Goal: Task Accomplishment & Management: Manage account settings

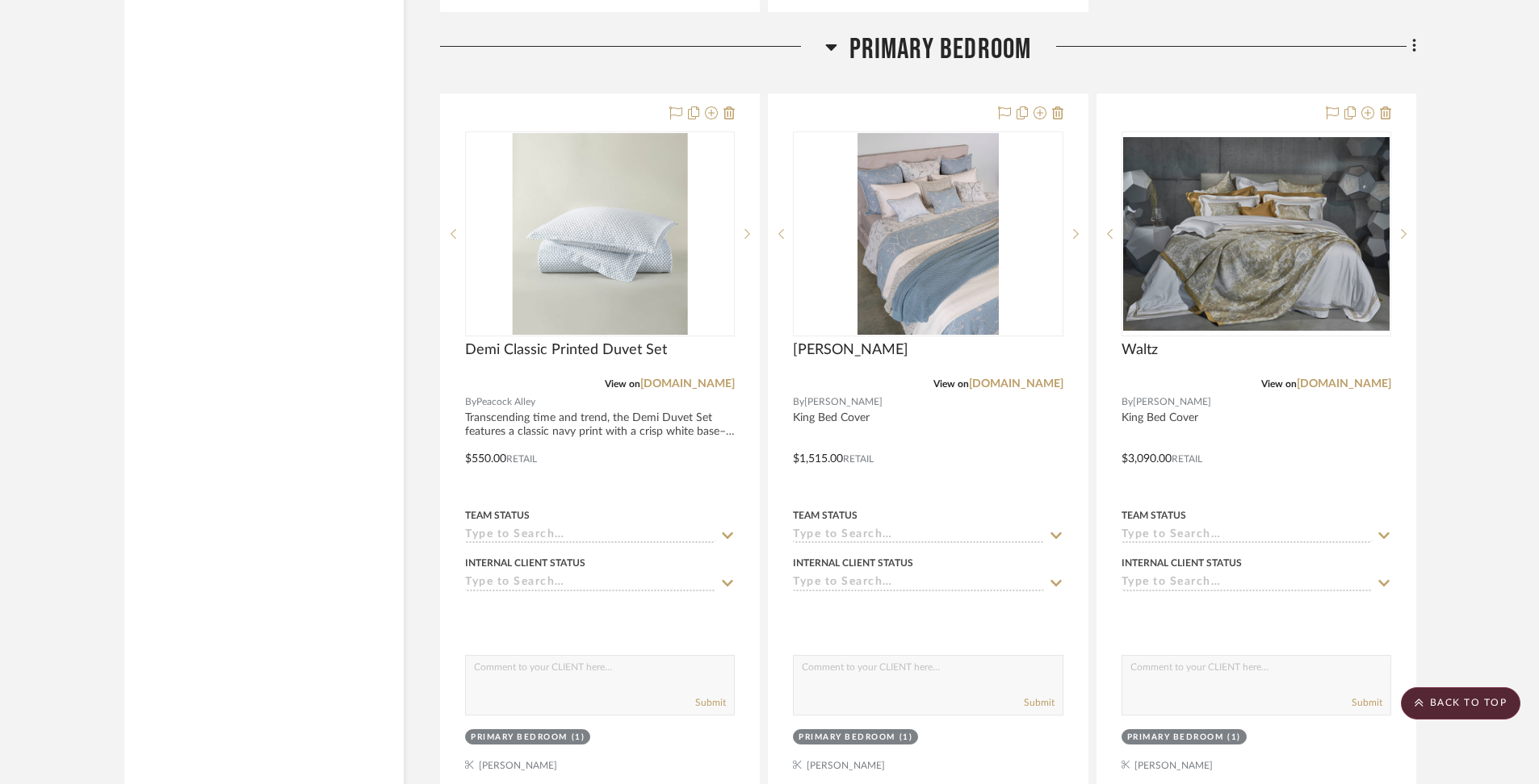
scroll to position [30832, 0]
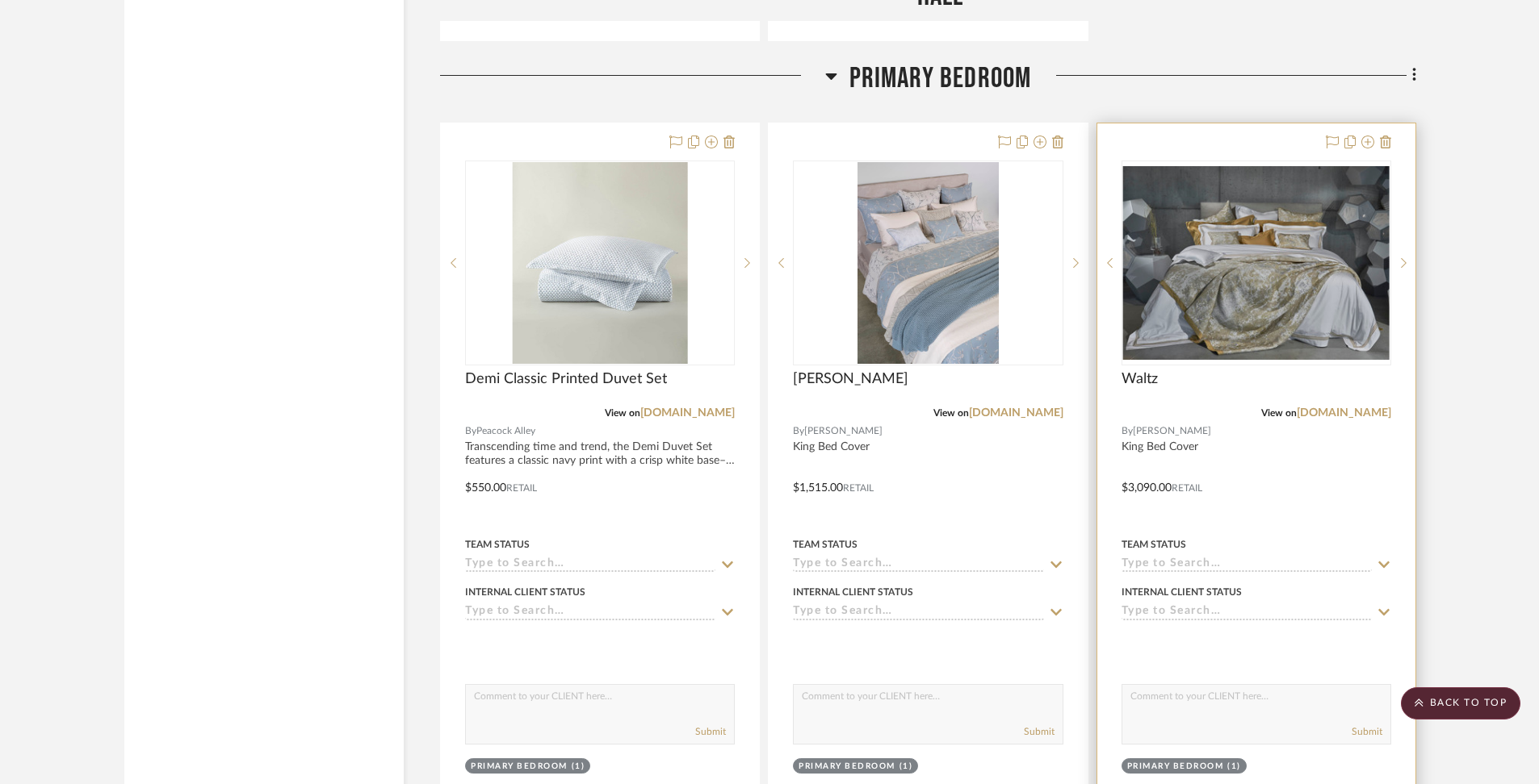
click at [1232, 123] on div at bounding box center [1256, 476] width 318 height 706
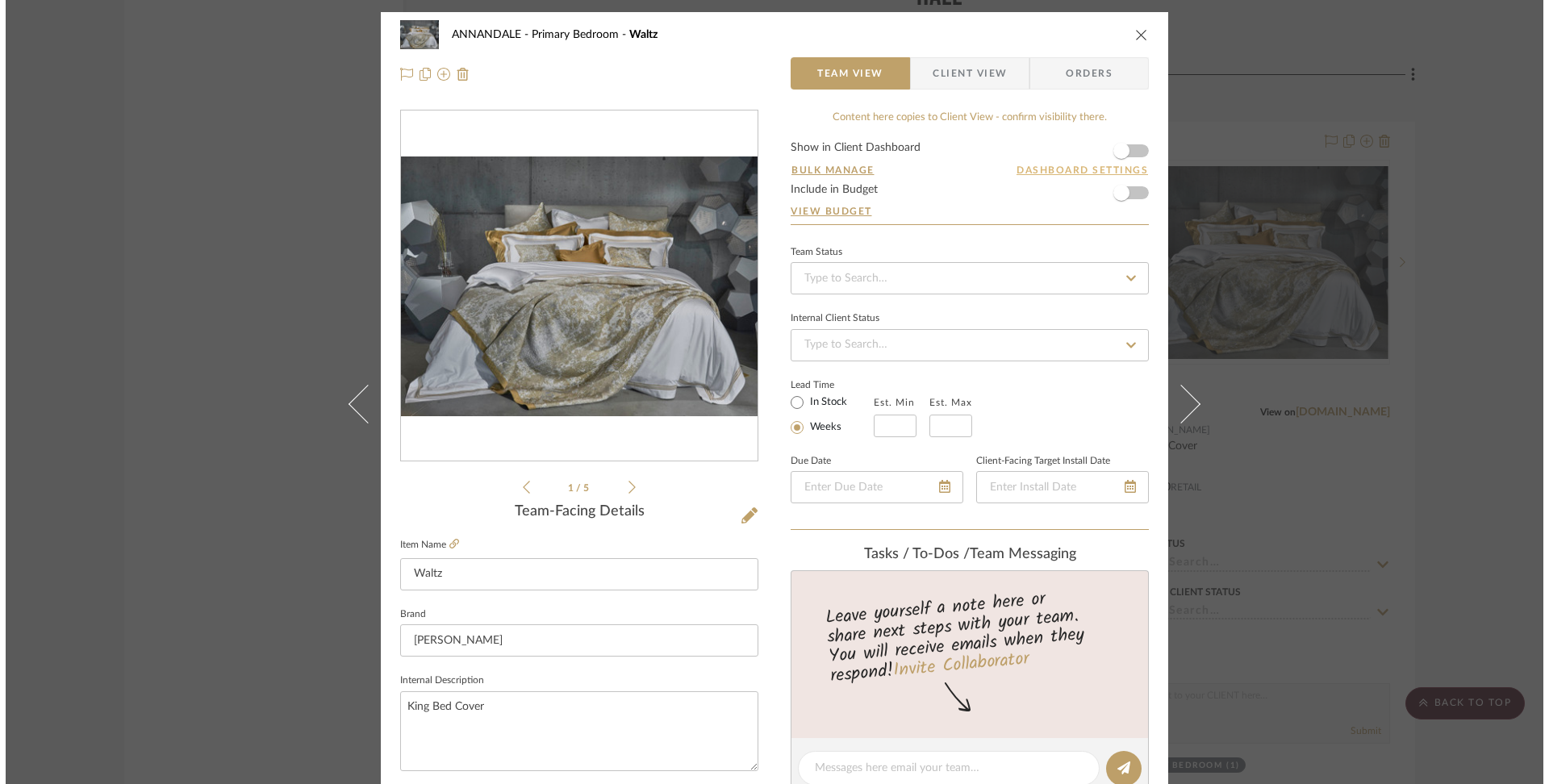
scroll to position [0, 0]
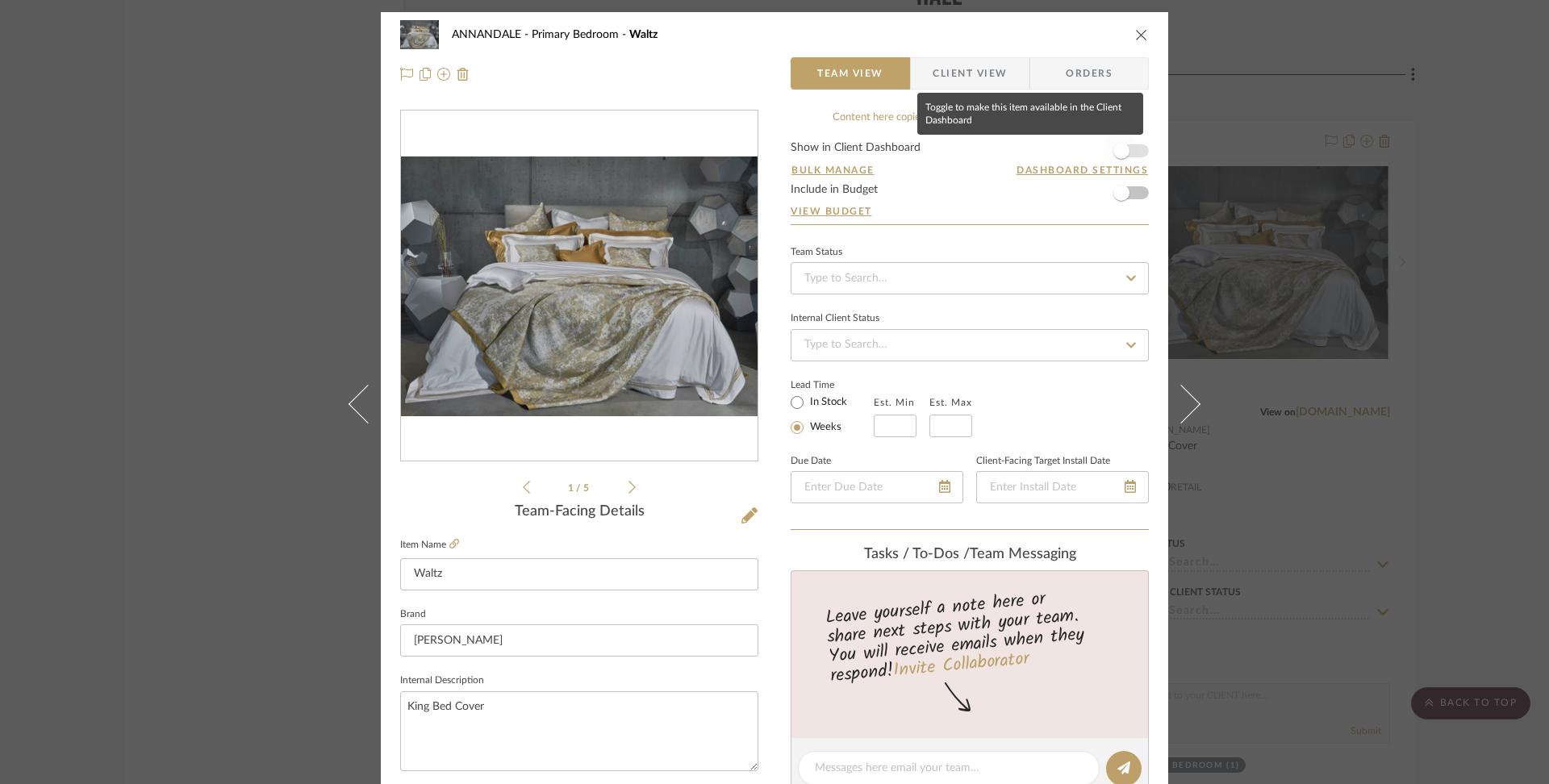
click at [1131, 147] on span "button" at bounding box center [1121, 151] width 36 height 36
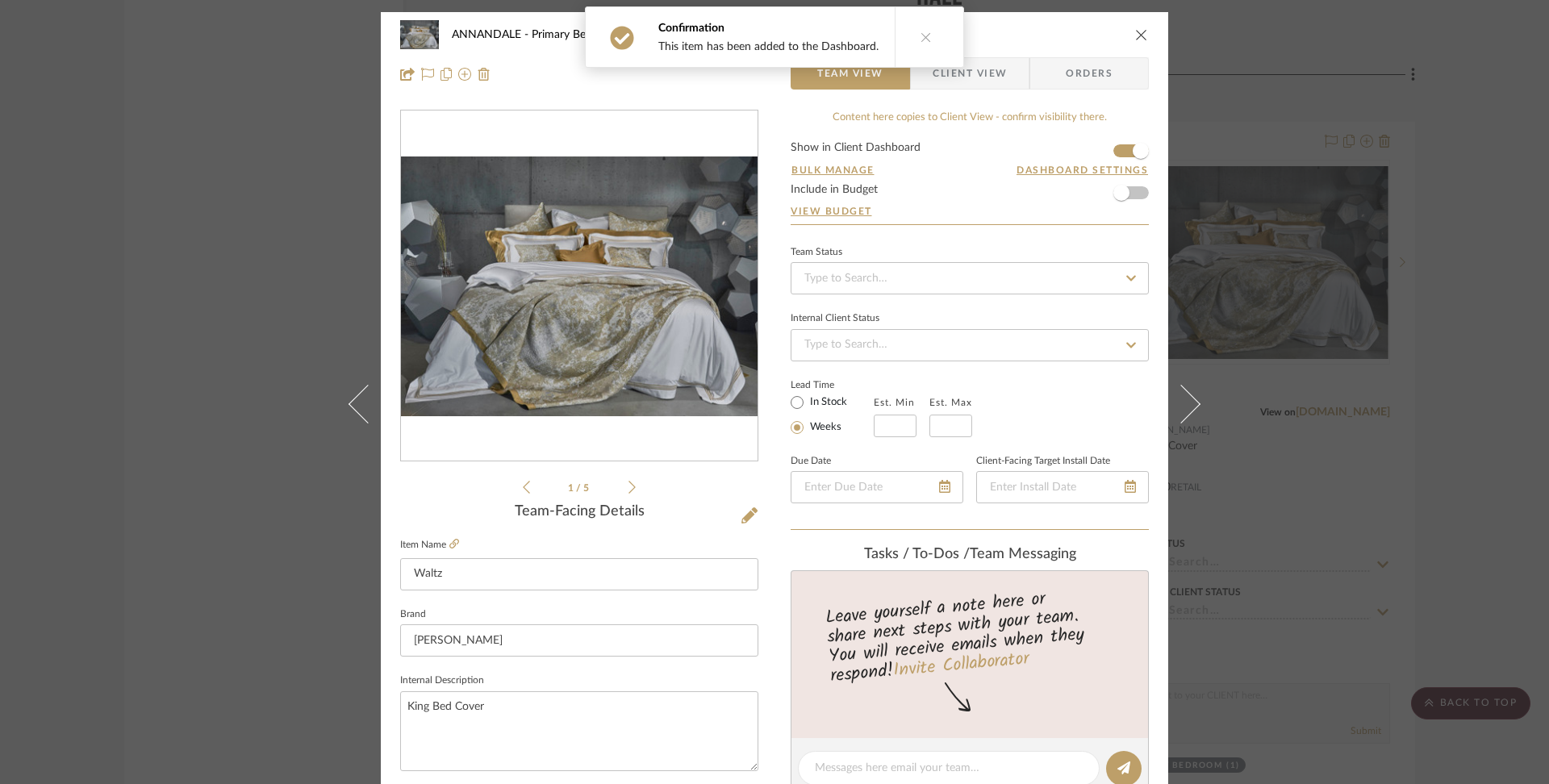
click at [967, 64] on span "Client View" at bounding box center [970, 73] width 74 height 32
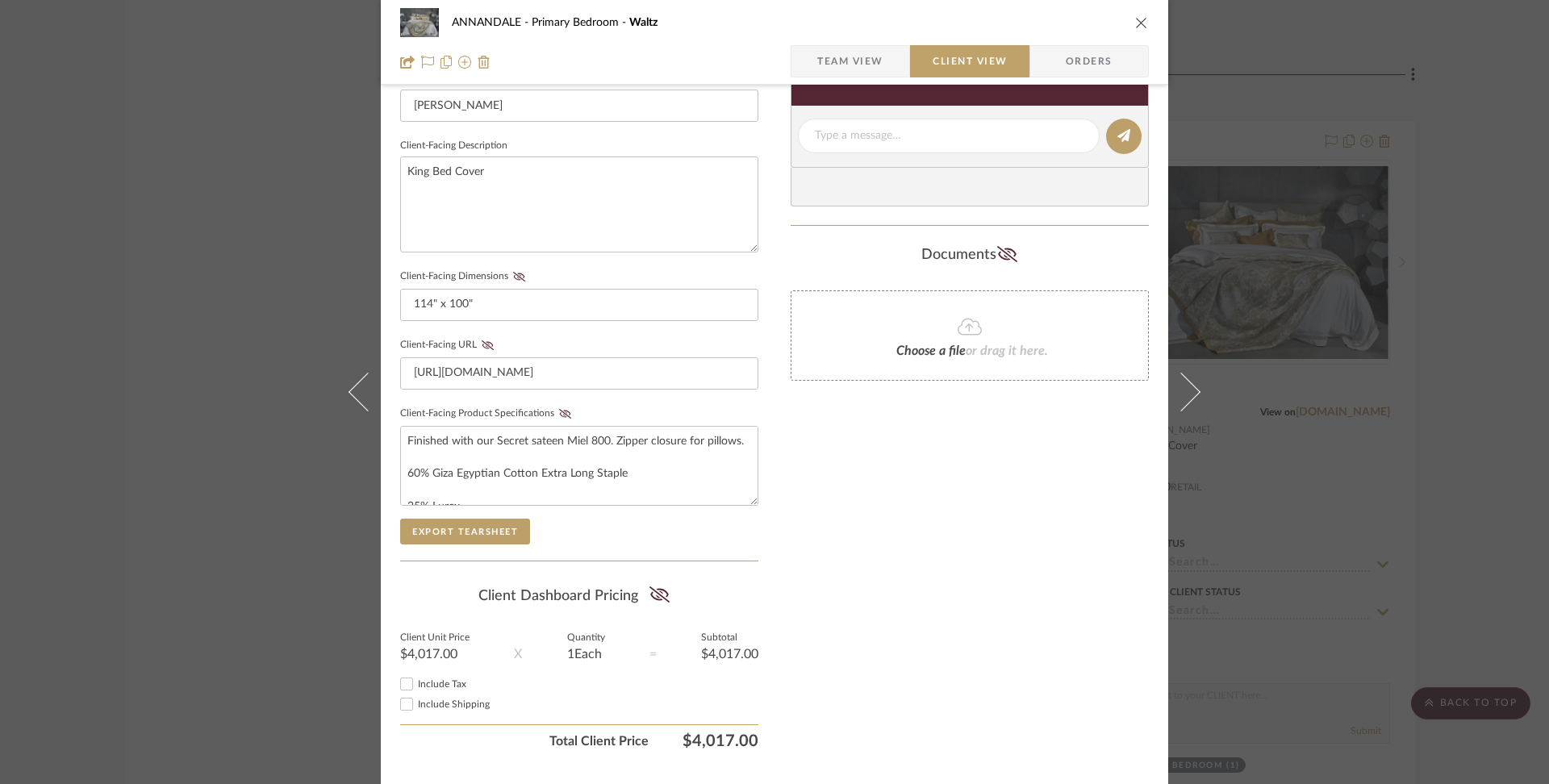
scroll to position [568, 0]
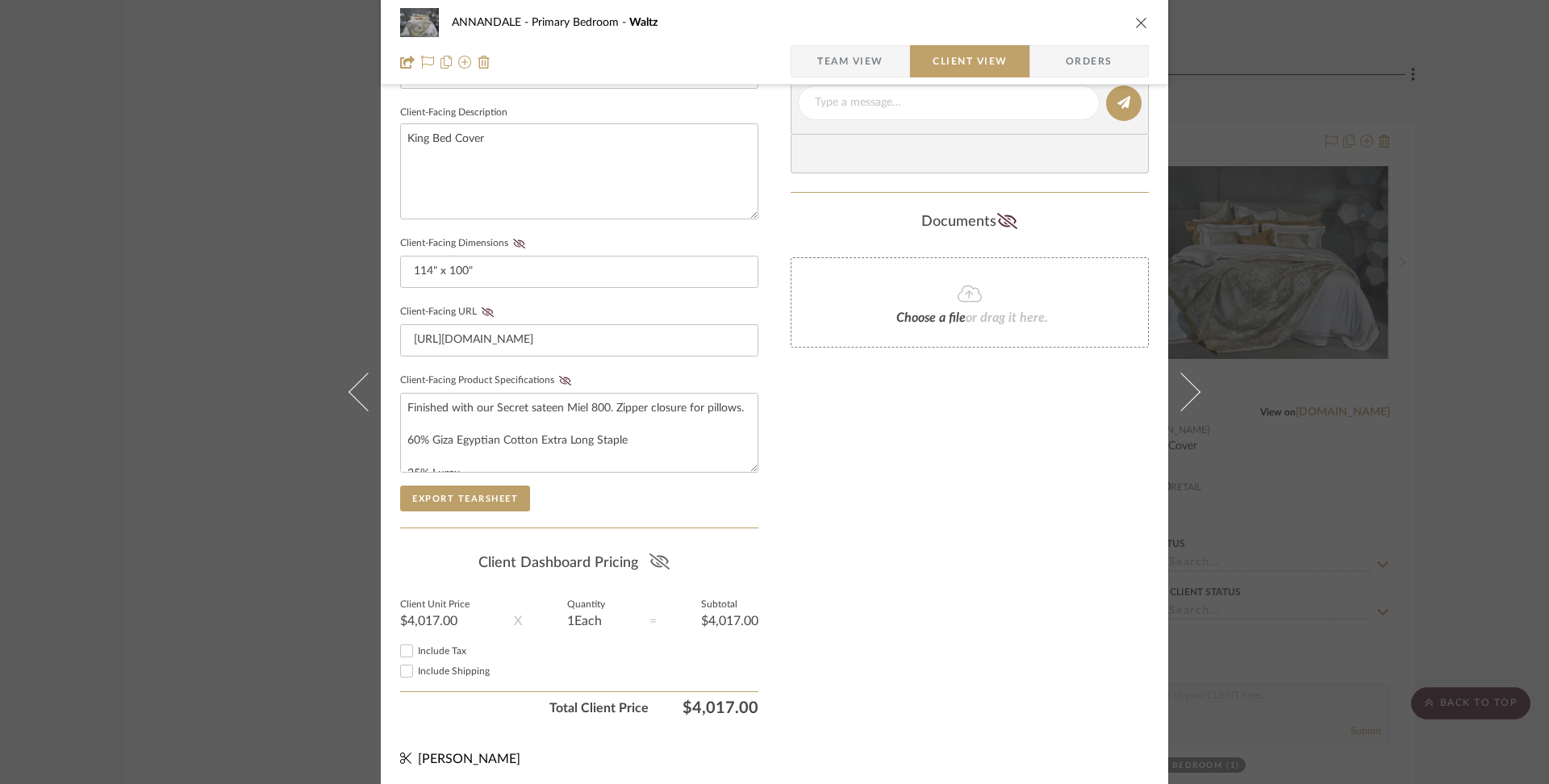
click at [650, 555] on icon at bounding box center [659, 561] width 20 height 16
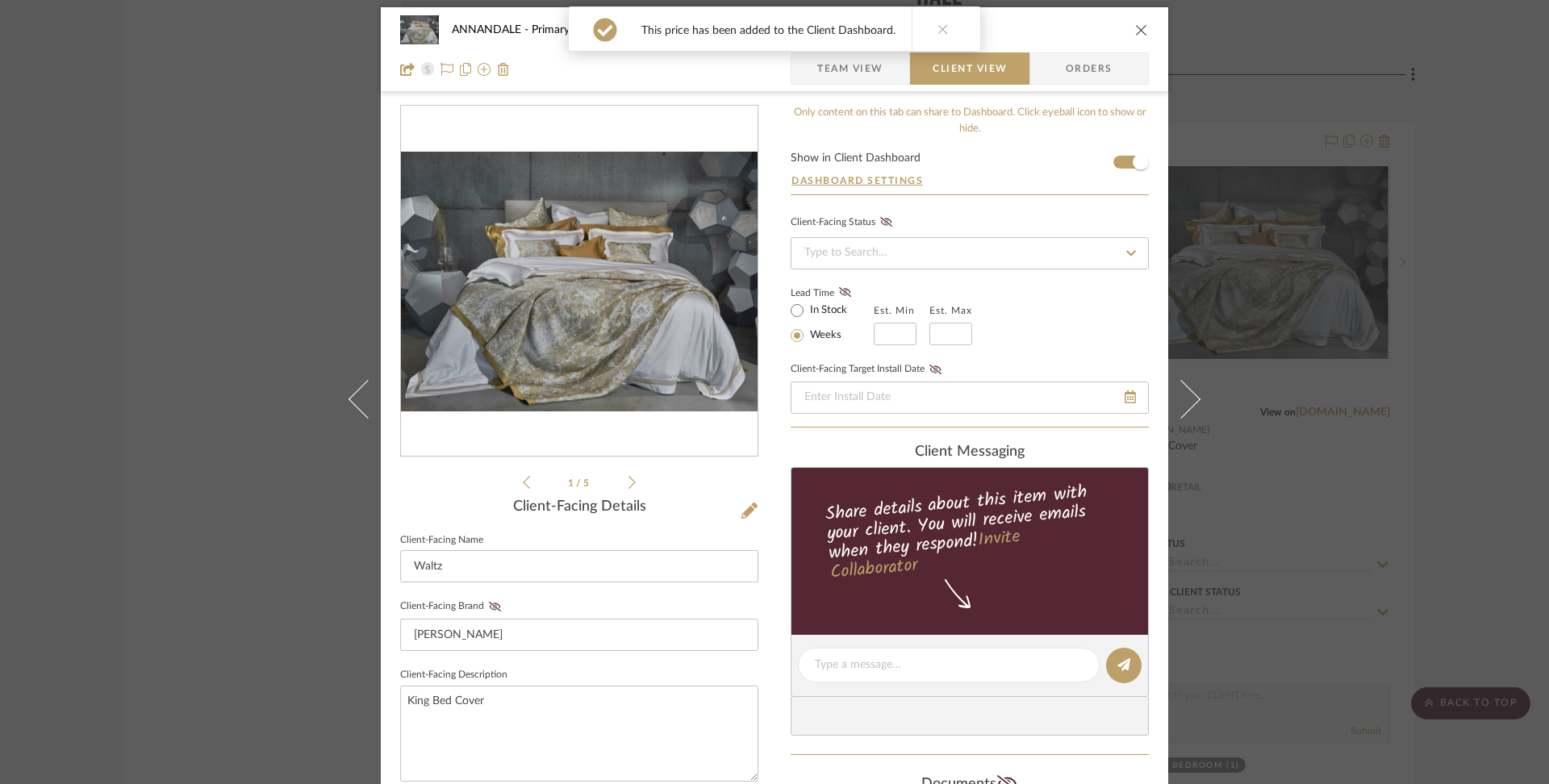
scroll to position [0, 0]
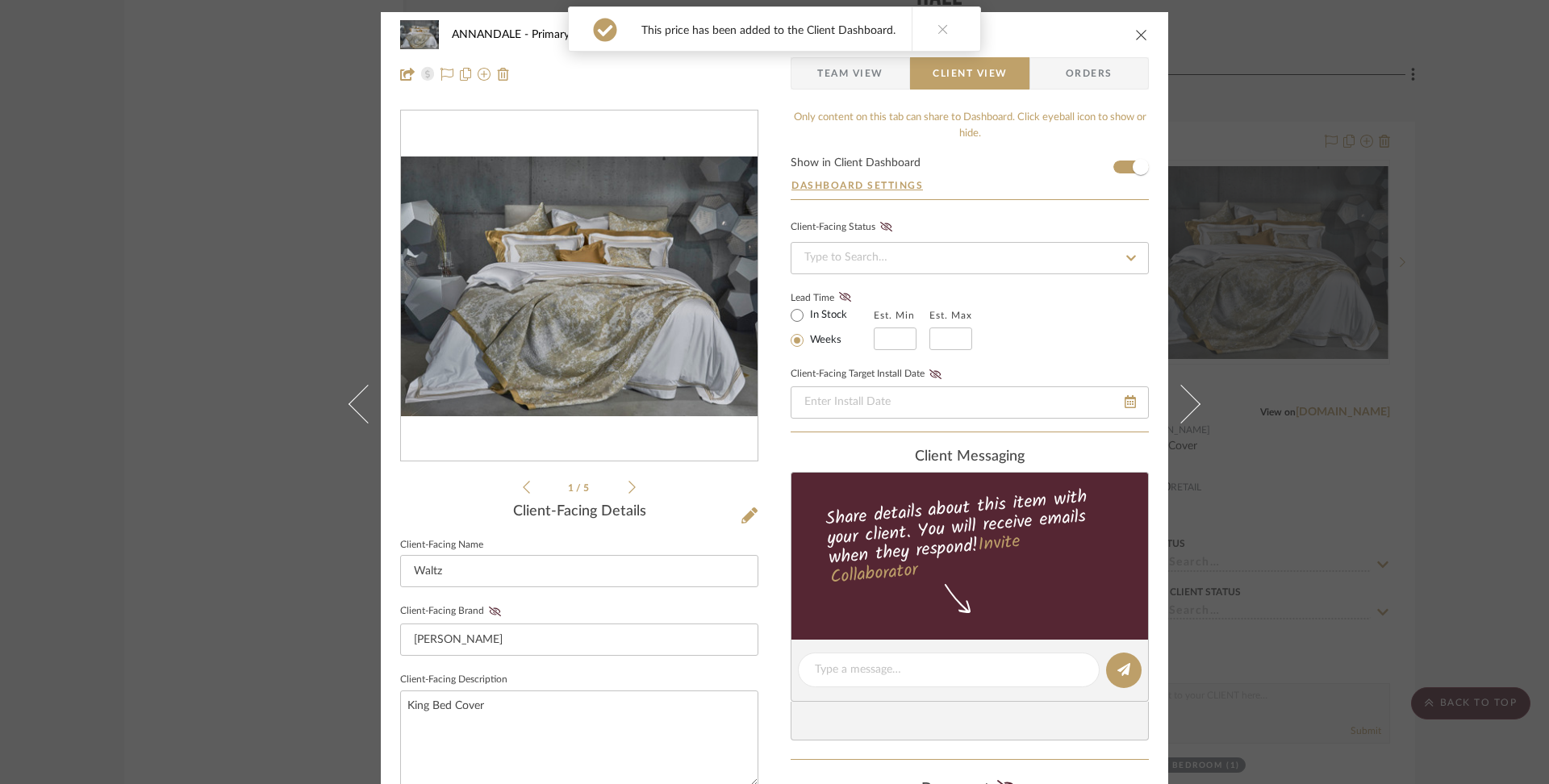
click at [1135, 34] on icon "close" at bounding box center [1142, 35] width 13 height 13
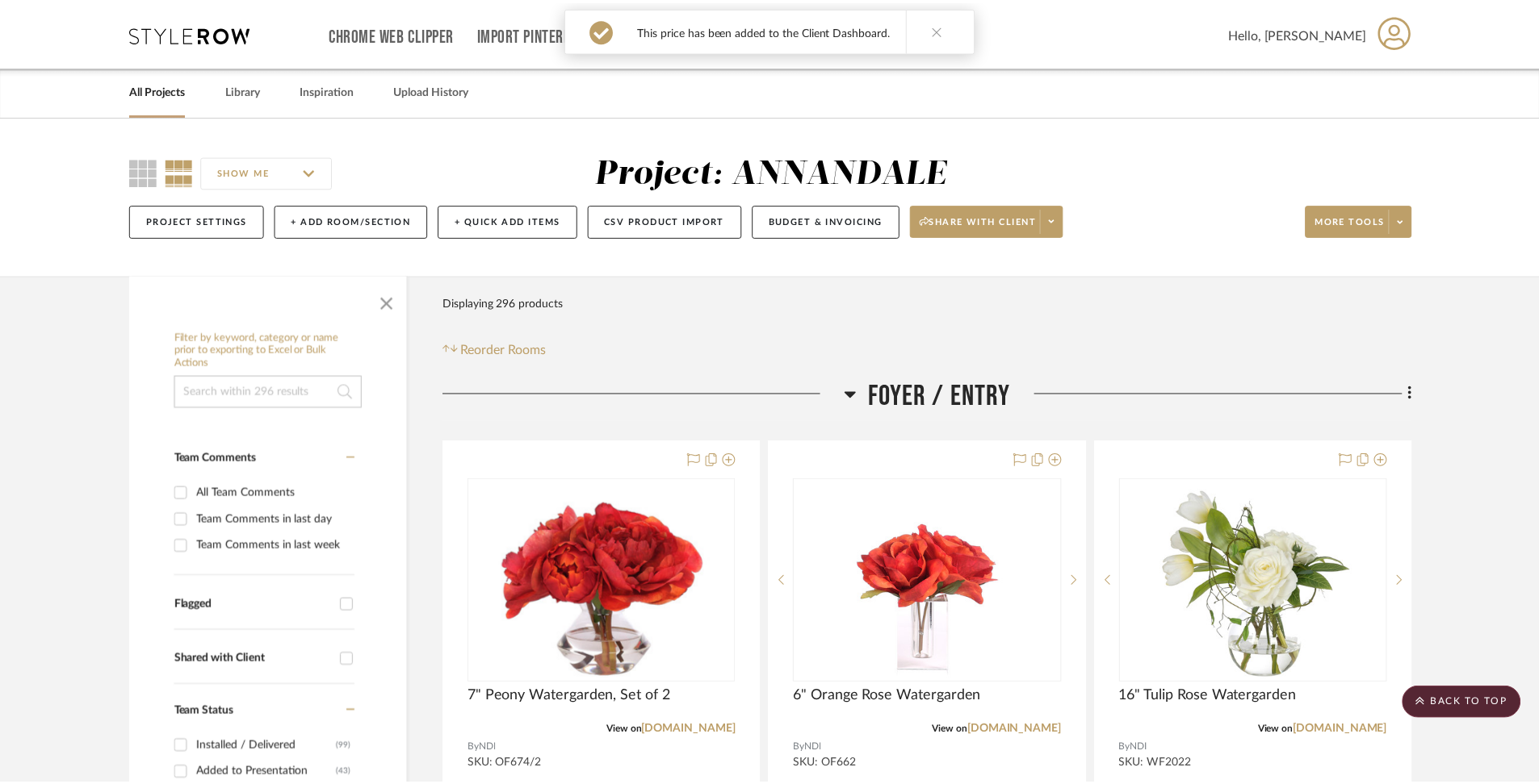
scroll to position [30832, 0]
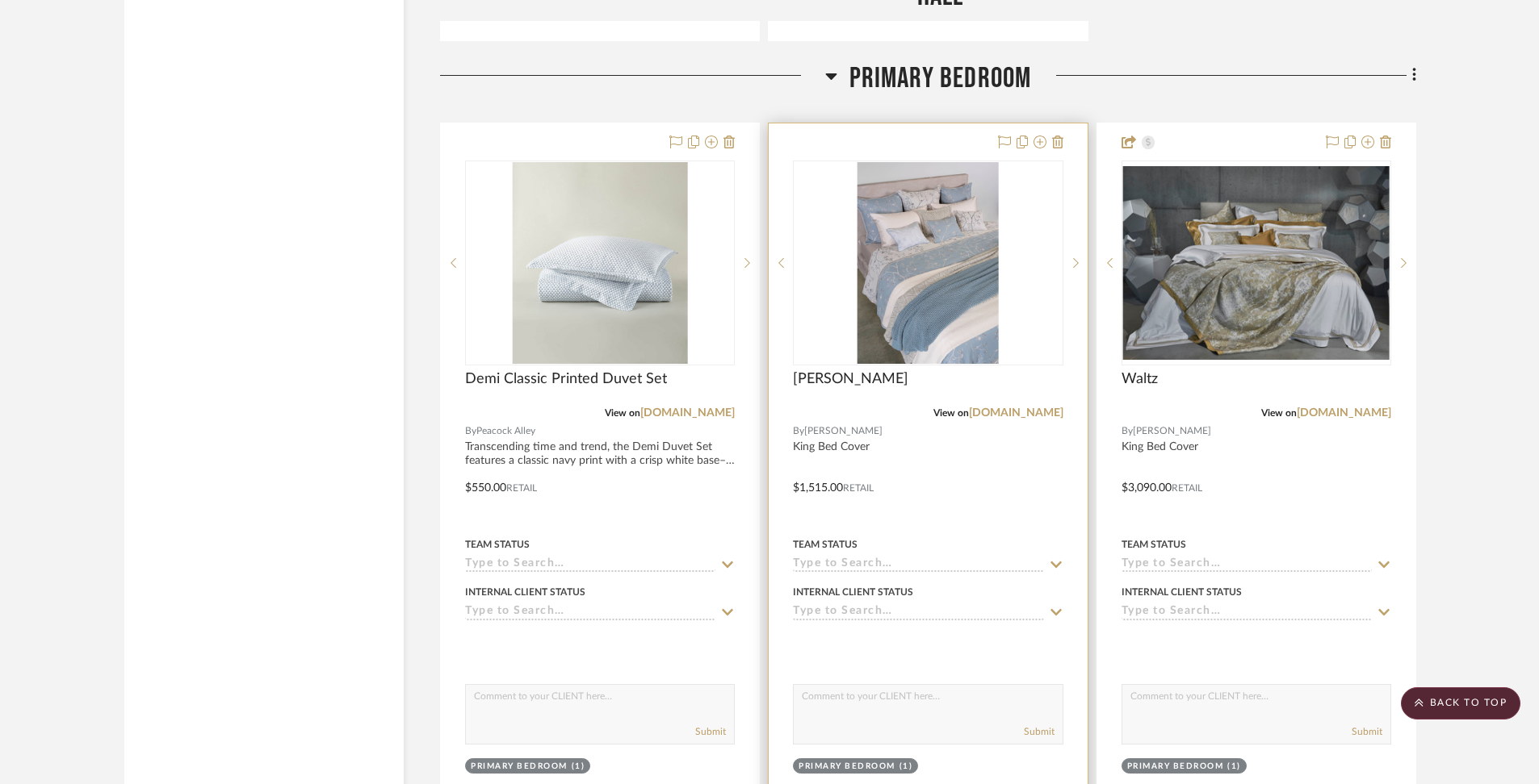
click at [874, 123] on div at bounding box center [928, 476] width 318 height 706
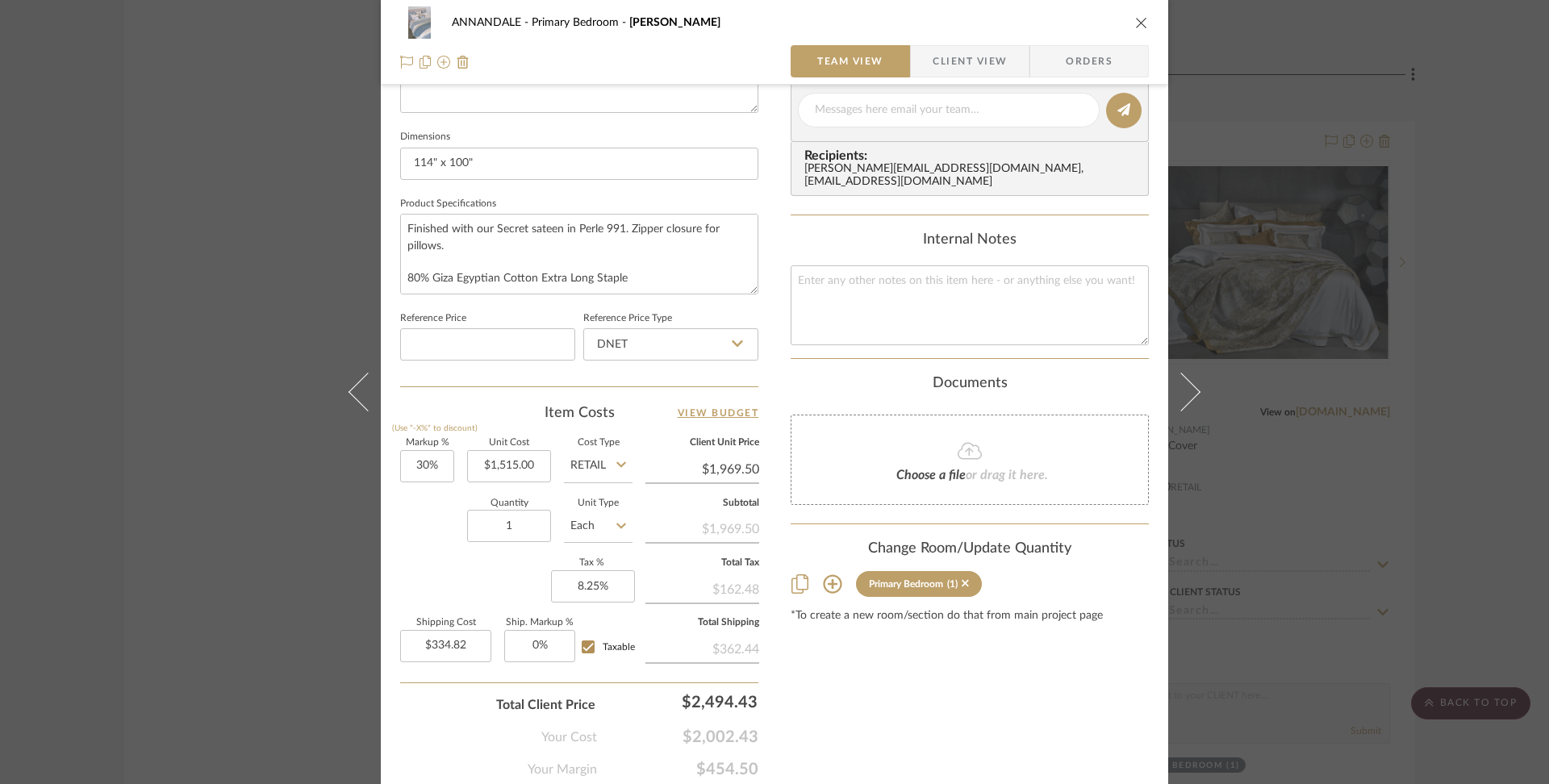
scroll to position [715, 0]
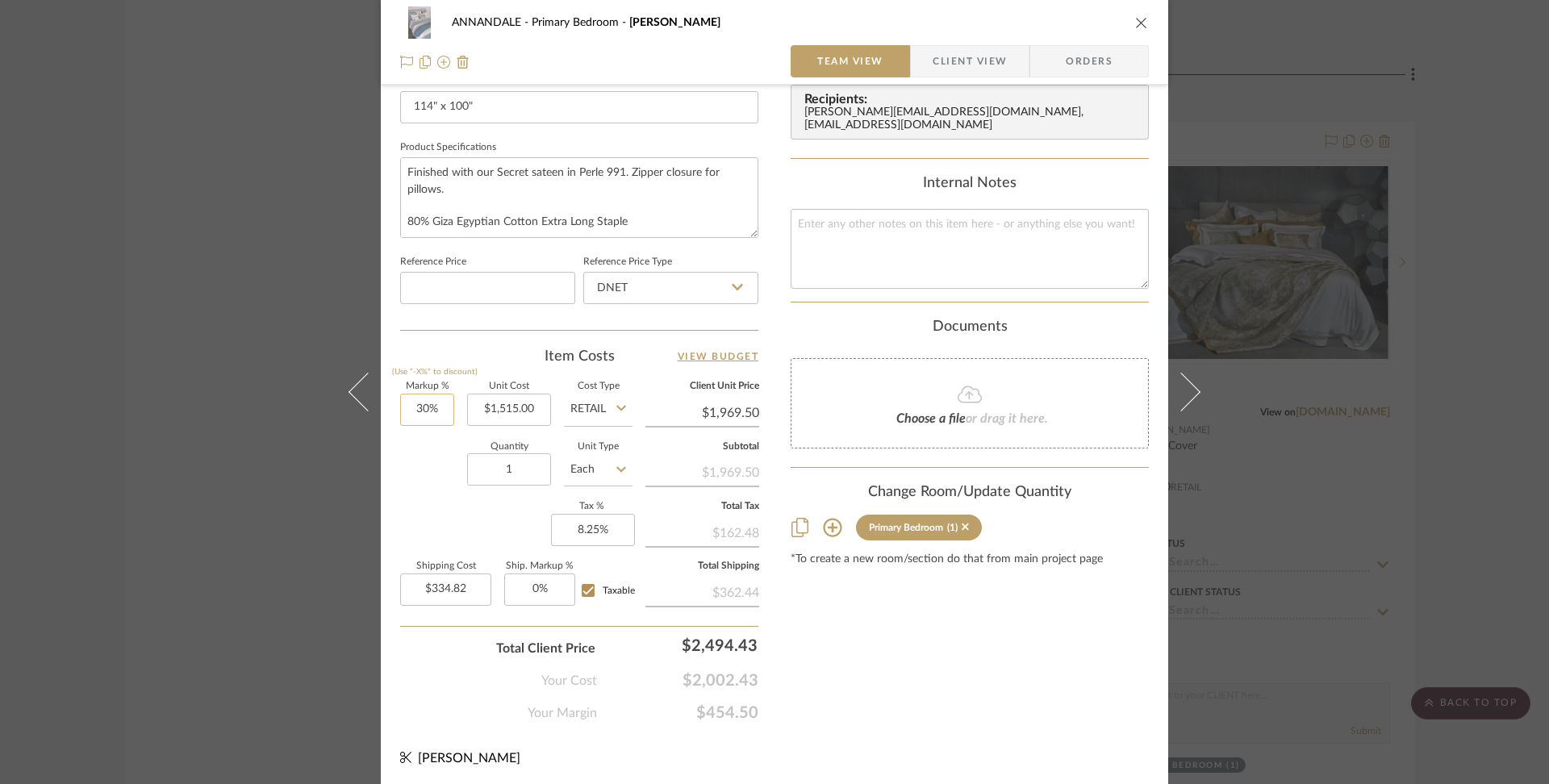
type input "30"
click at [423, 408] on input "30" at bounding box center [427, 409] width 54 height 32
click at [1023, 667] on div "Content here copies to Client View - confirm visibility there. Show in Client D…" at bounding box center [970, 59] width 358 height 1328
type input "0%"
type input "$1,515.00"
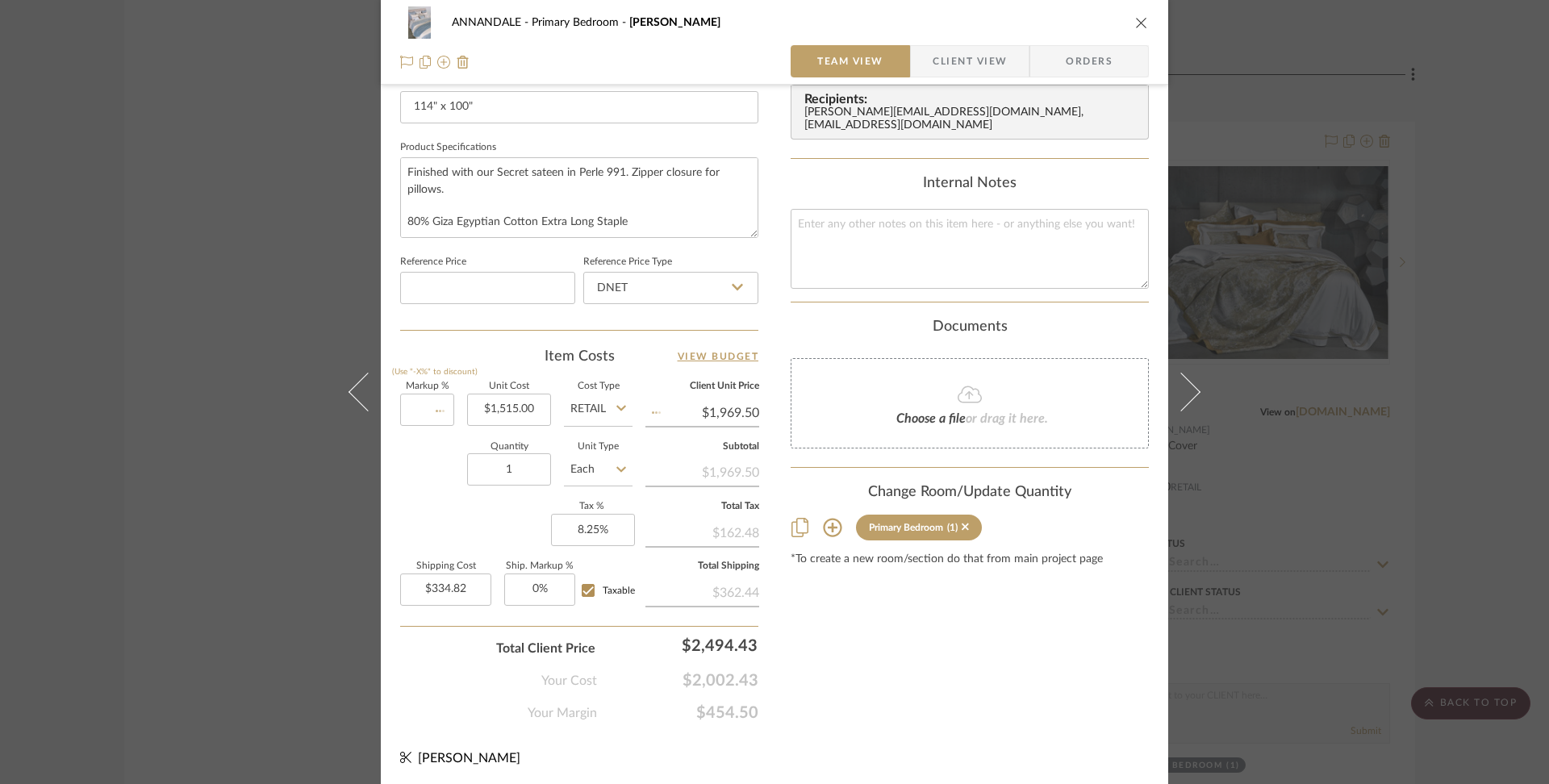
type input "$257.55"
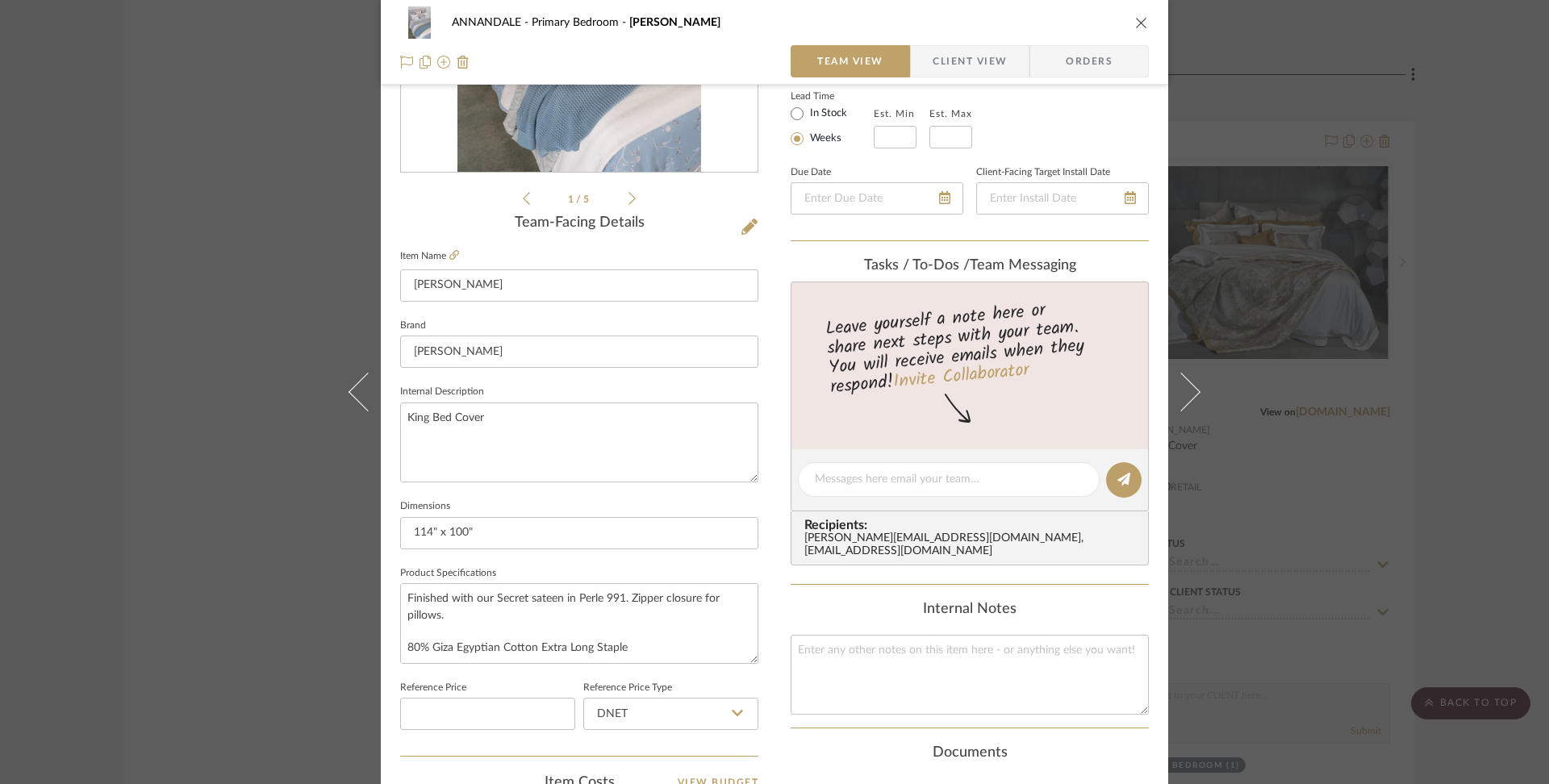
scroll to position [283, 0]
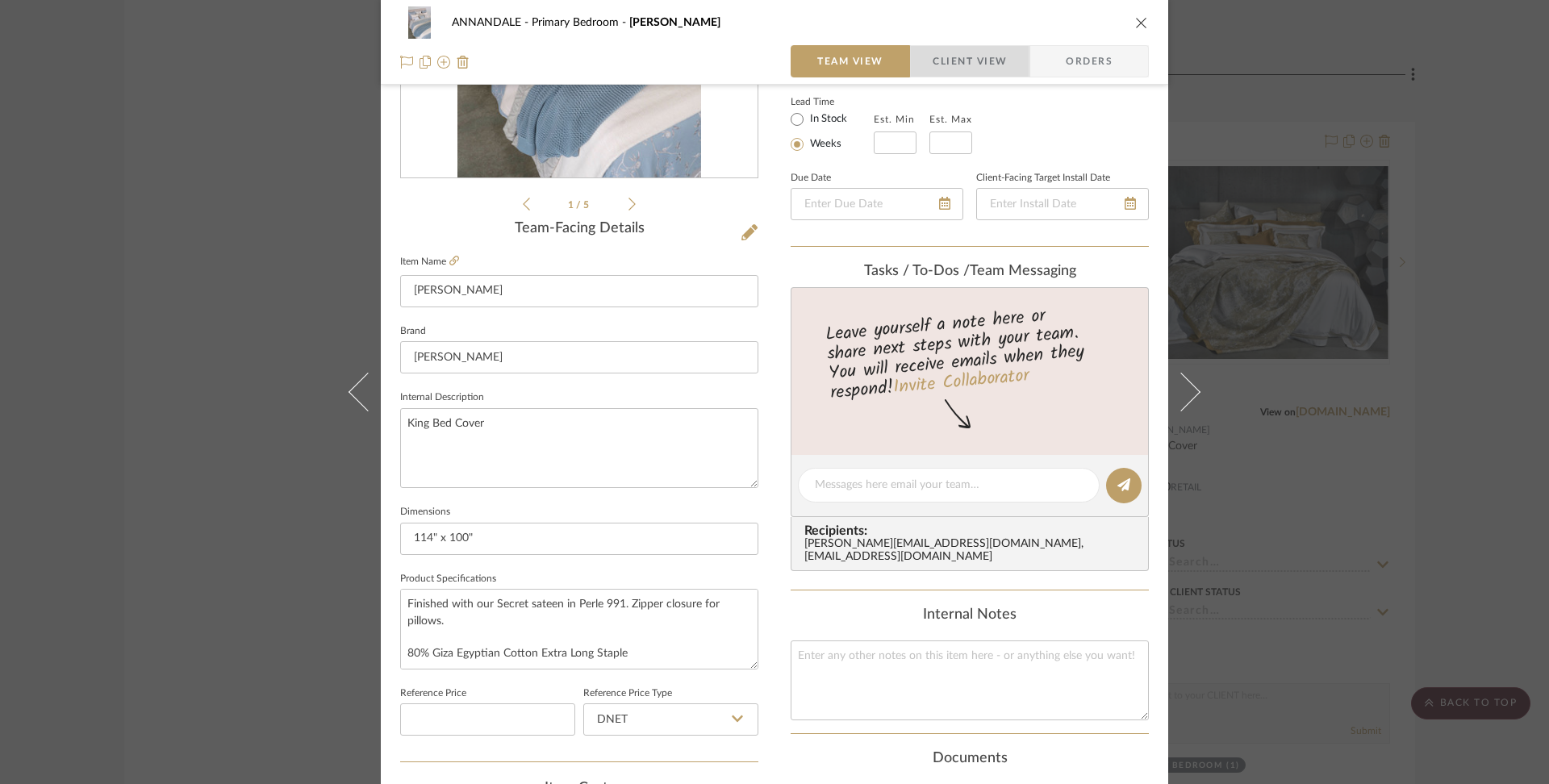
click at [959, 64] on span "Client View" at bounding box center [970, 61] width 74 height 32
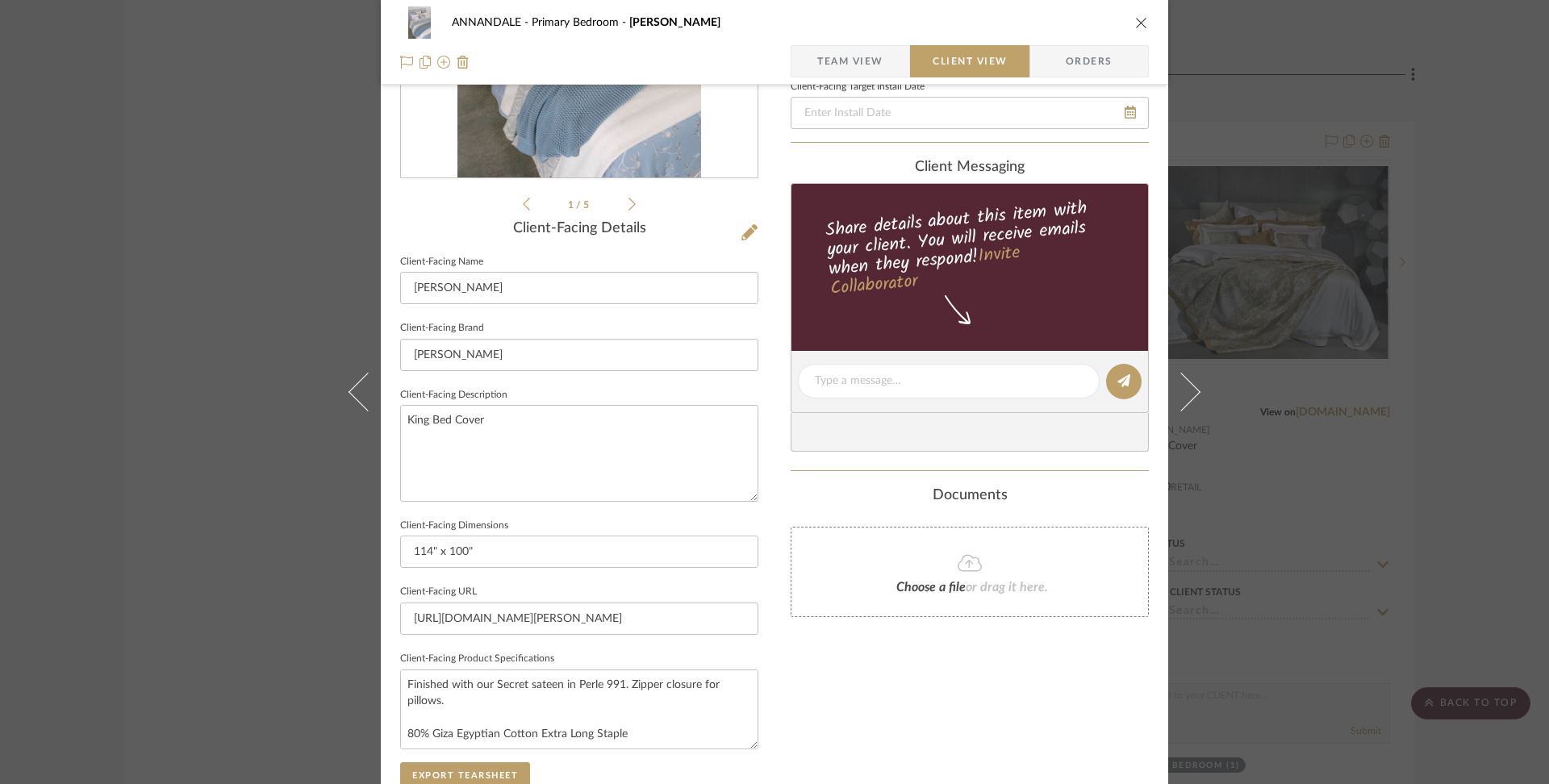
scroll to position [0, 0]
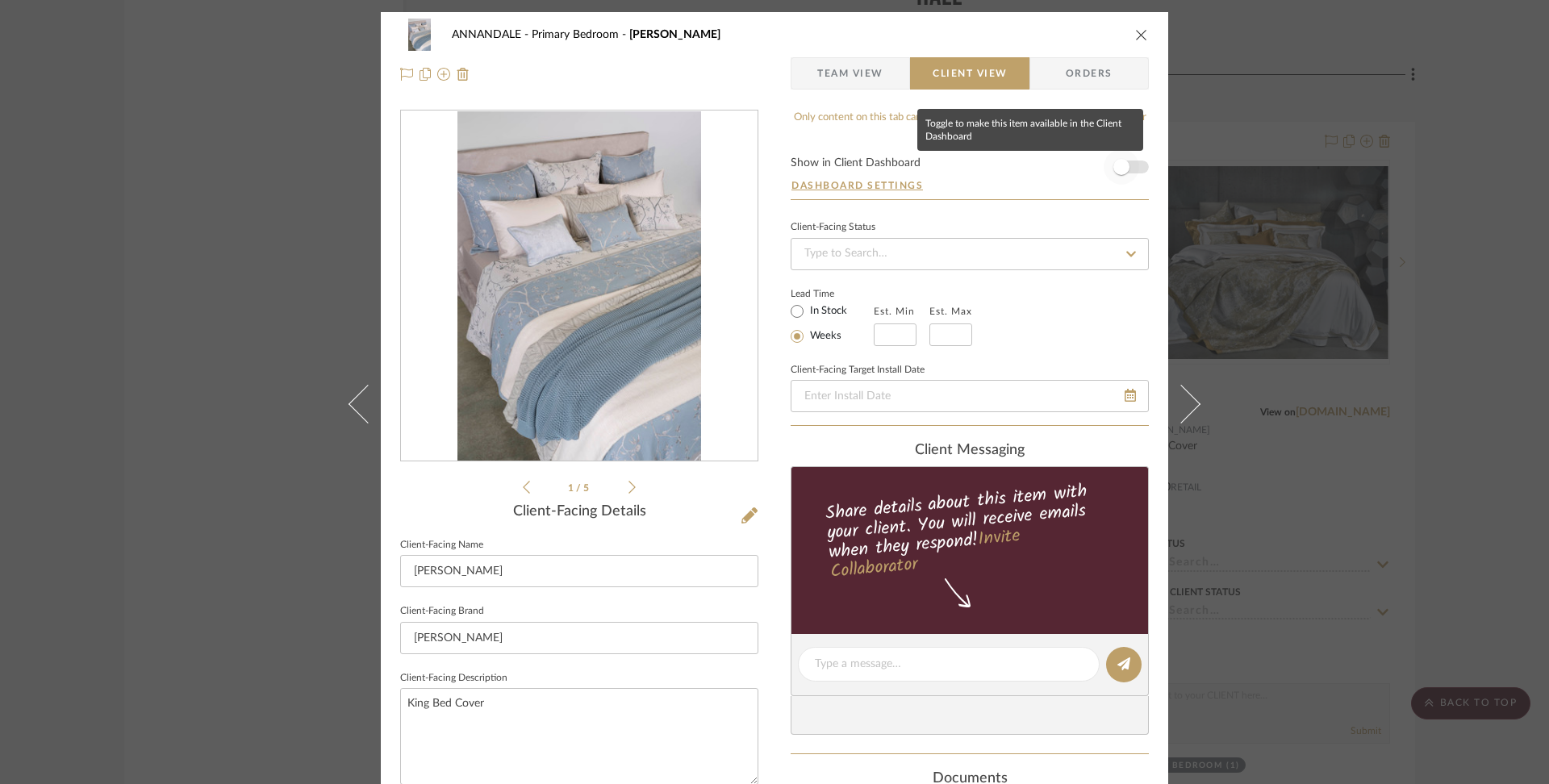
click at [1128, 164] on span "button" at bounding box center [1121, 166] width 36 height 36
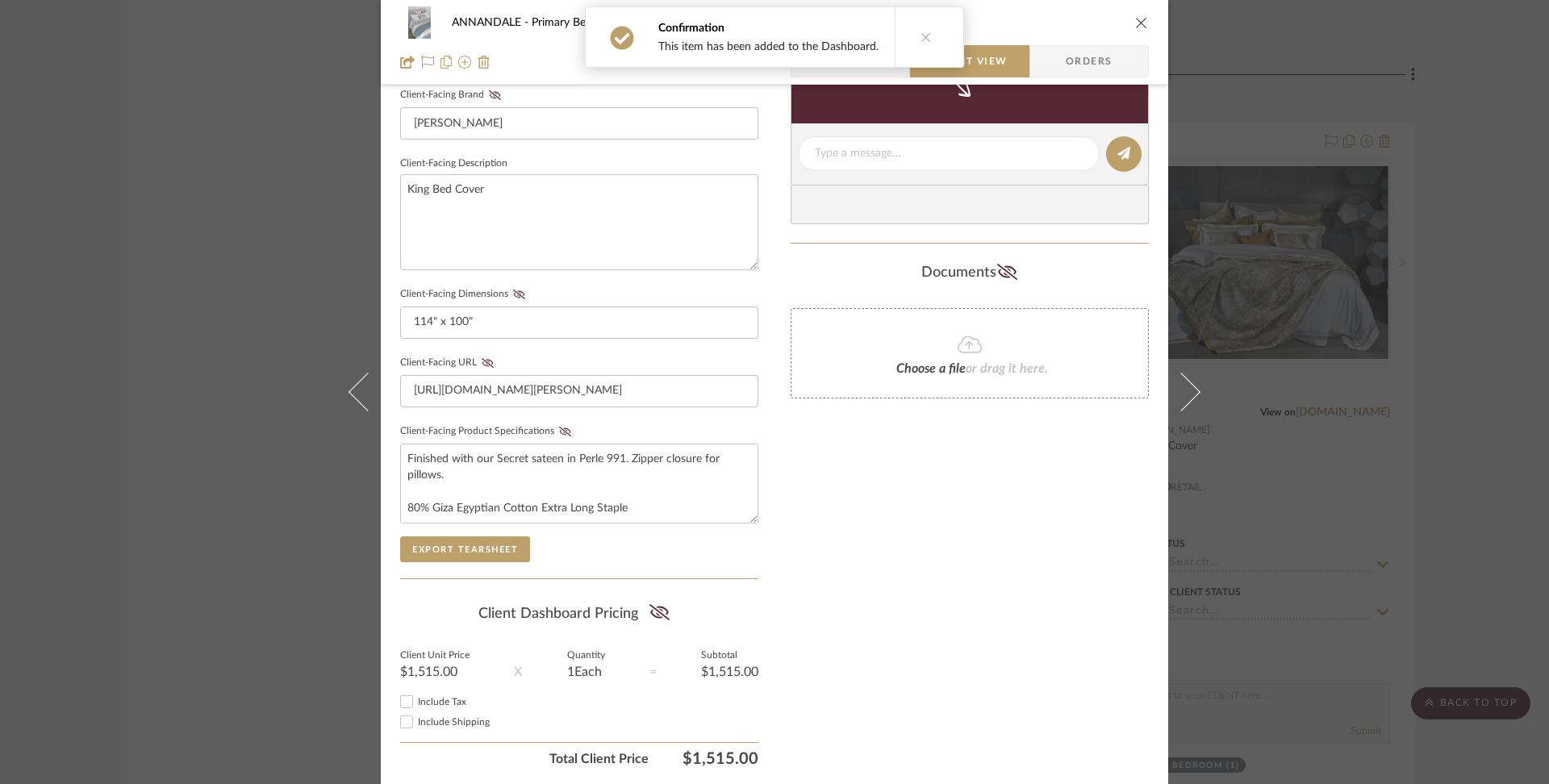
scroll to position [568, 0]
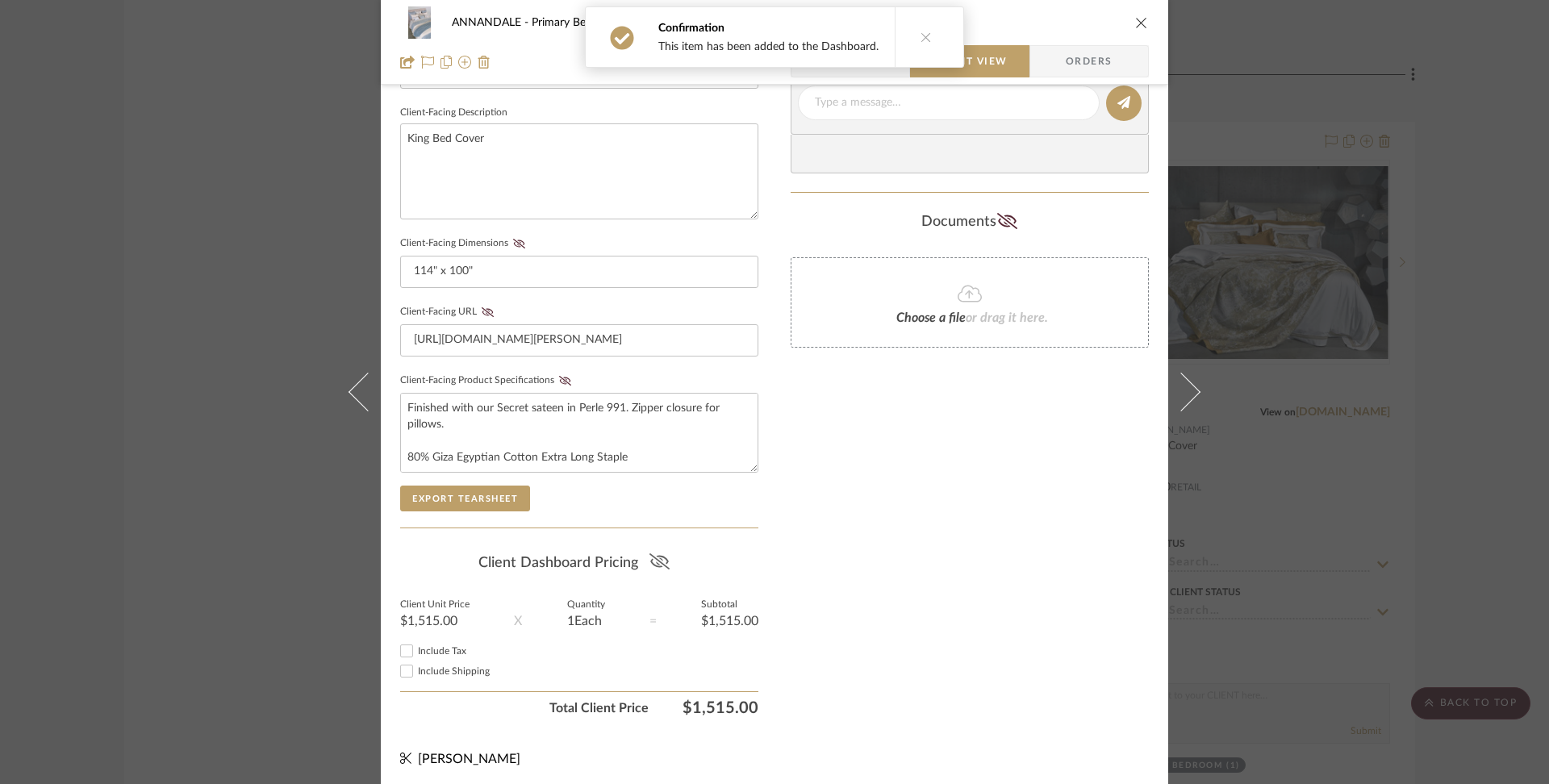
click at [649, 563] on icon at bounding box center [659, 561] width 20 height 16
click at [1135, 17] on icon "close" at bounding box center [1142, 22] width 13 height 13
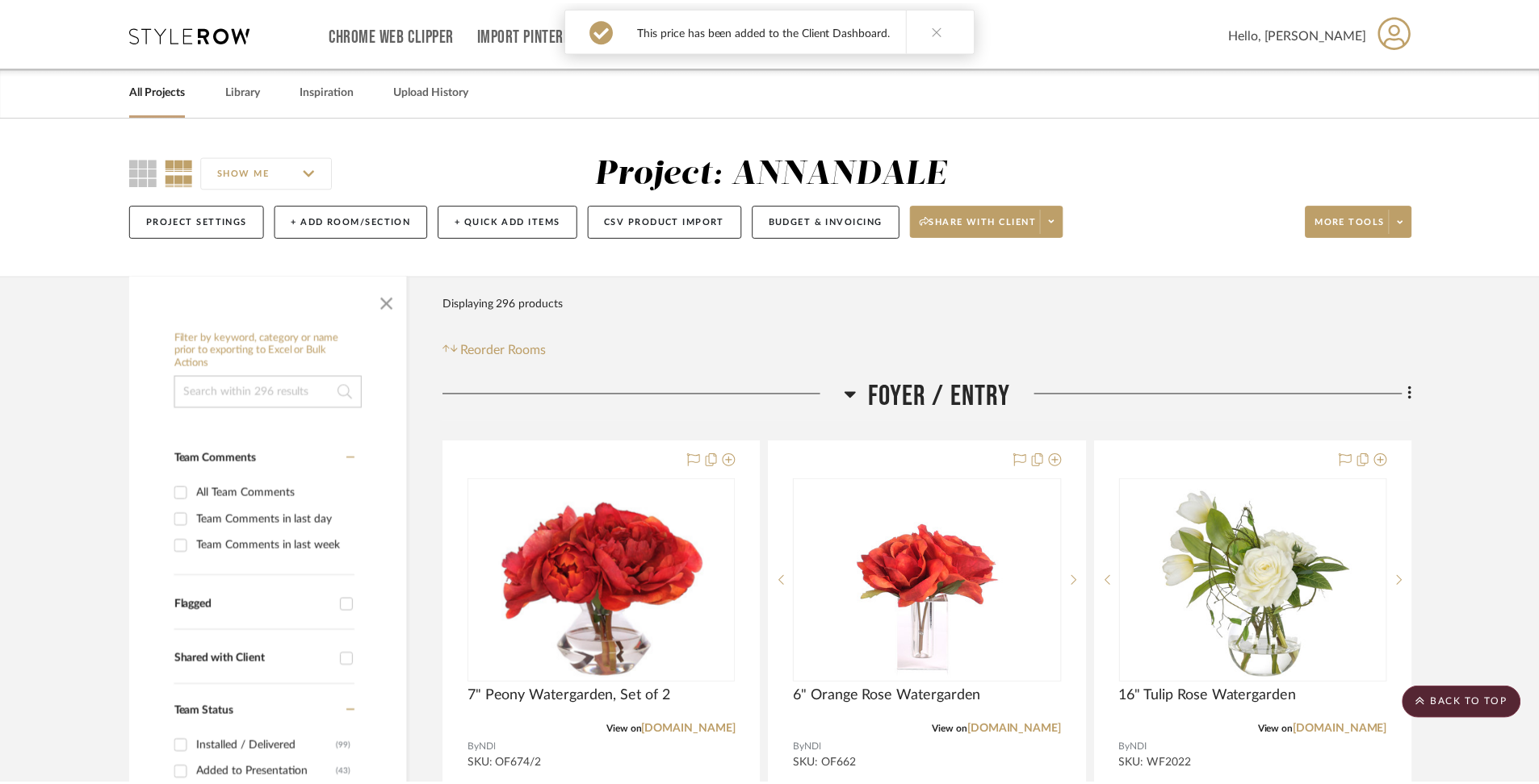
scroll to position [30832, 0]
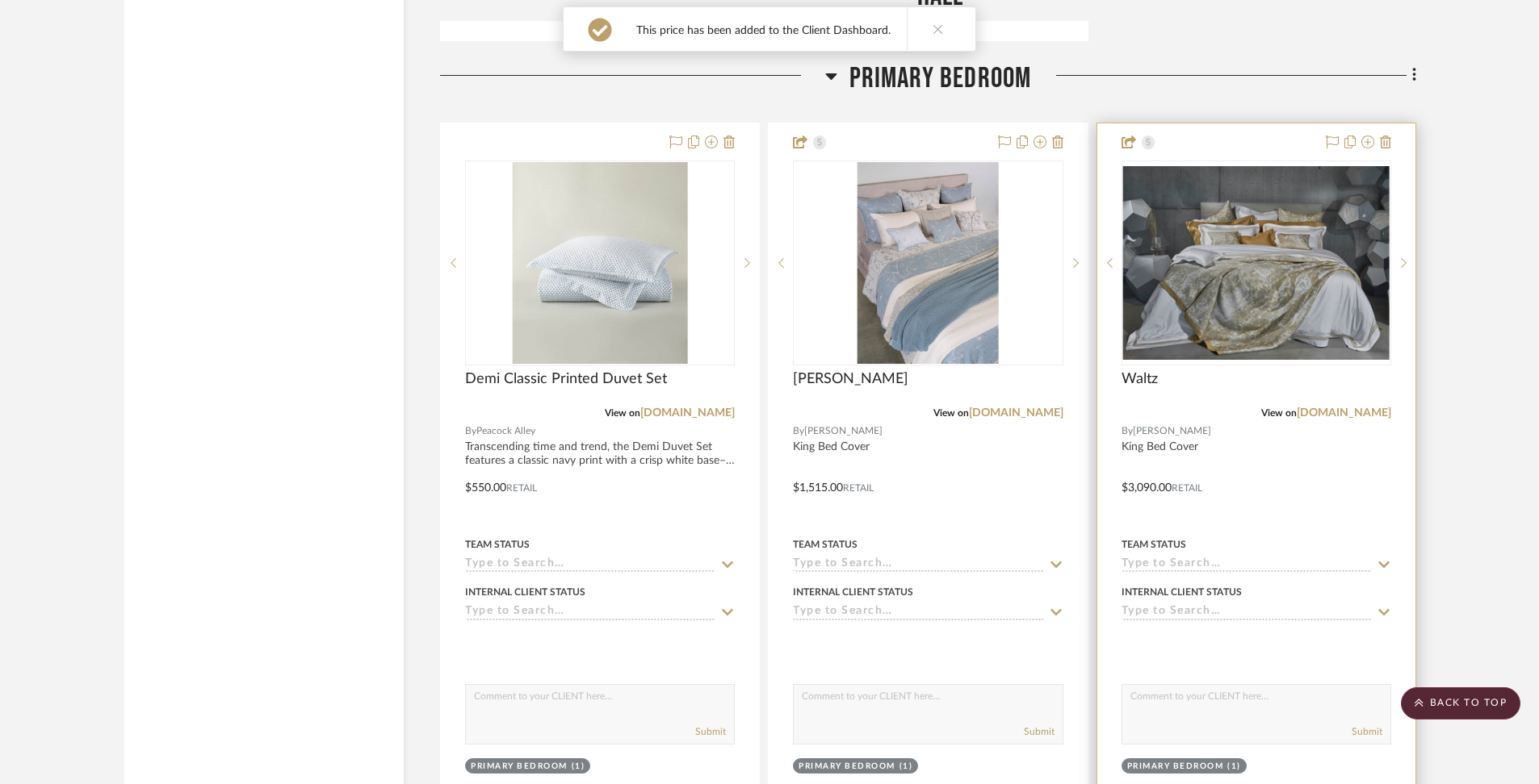
click at [1232, 123] on div at bounding box center [1256, 476] width 318 height 706
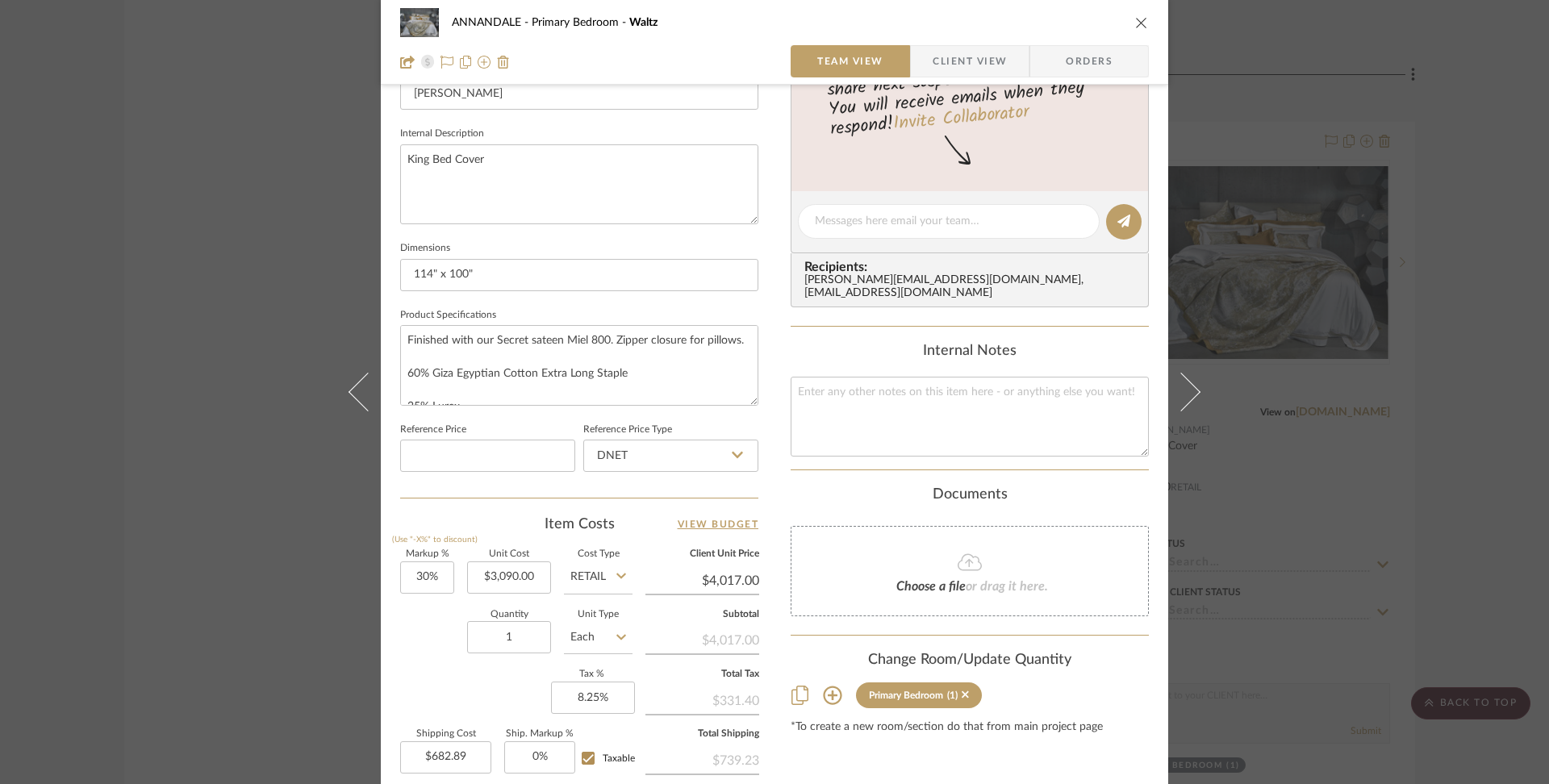
scroll to position [687, 0]
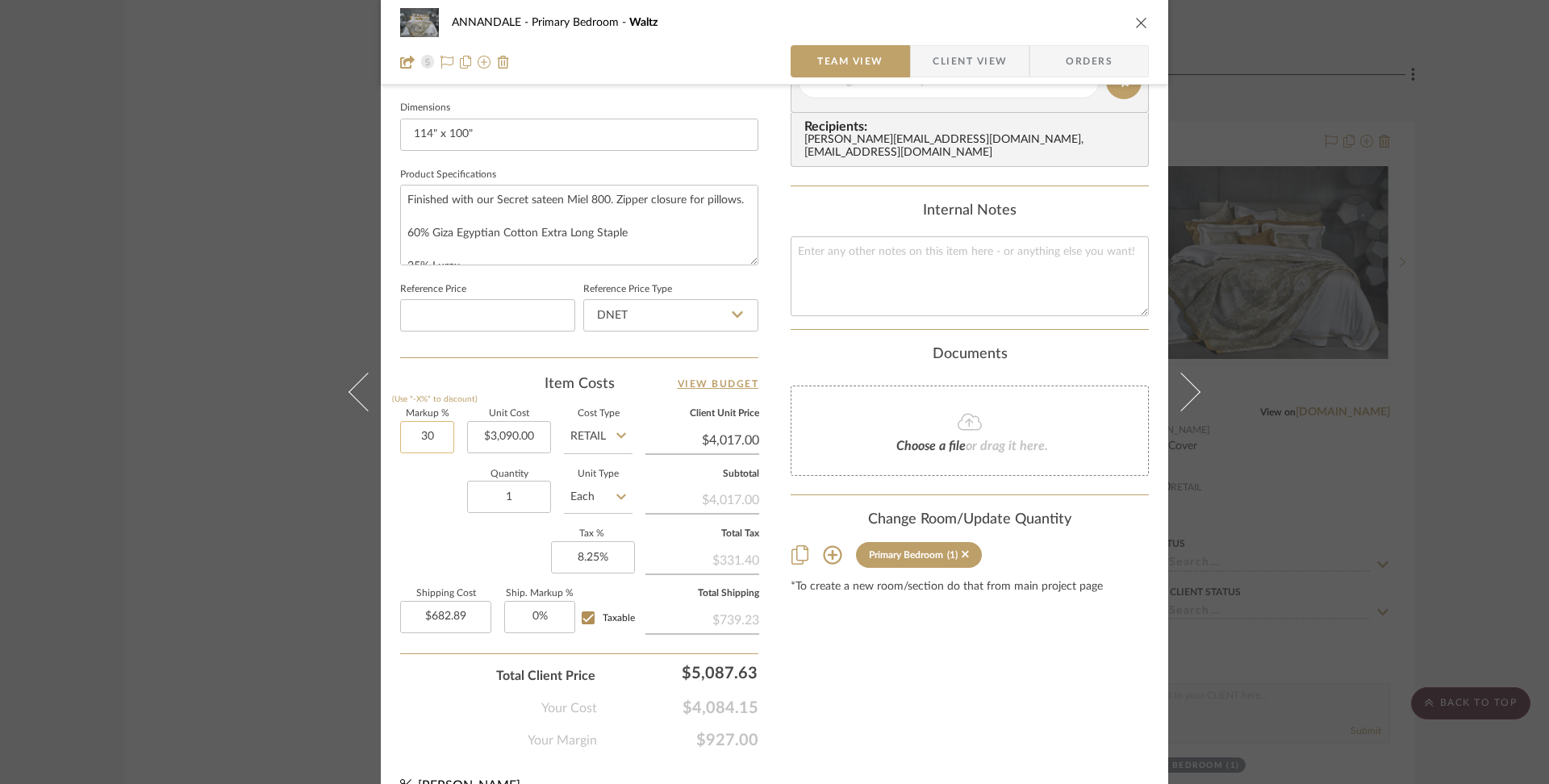
click at [405, 435] on input "30" at bounding box center [427, 437] width 54 height 32
drag, startPoint x: 426, startPoint y: 435, endPoint x: 435, endPoint y: 435, distance: 9.0
click at [435, 435] on input "30" at bounding box center [427, 437] width 54 height 32
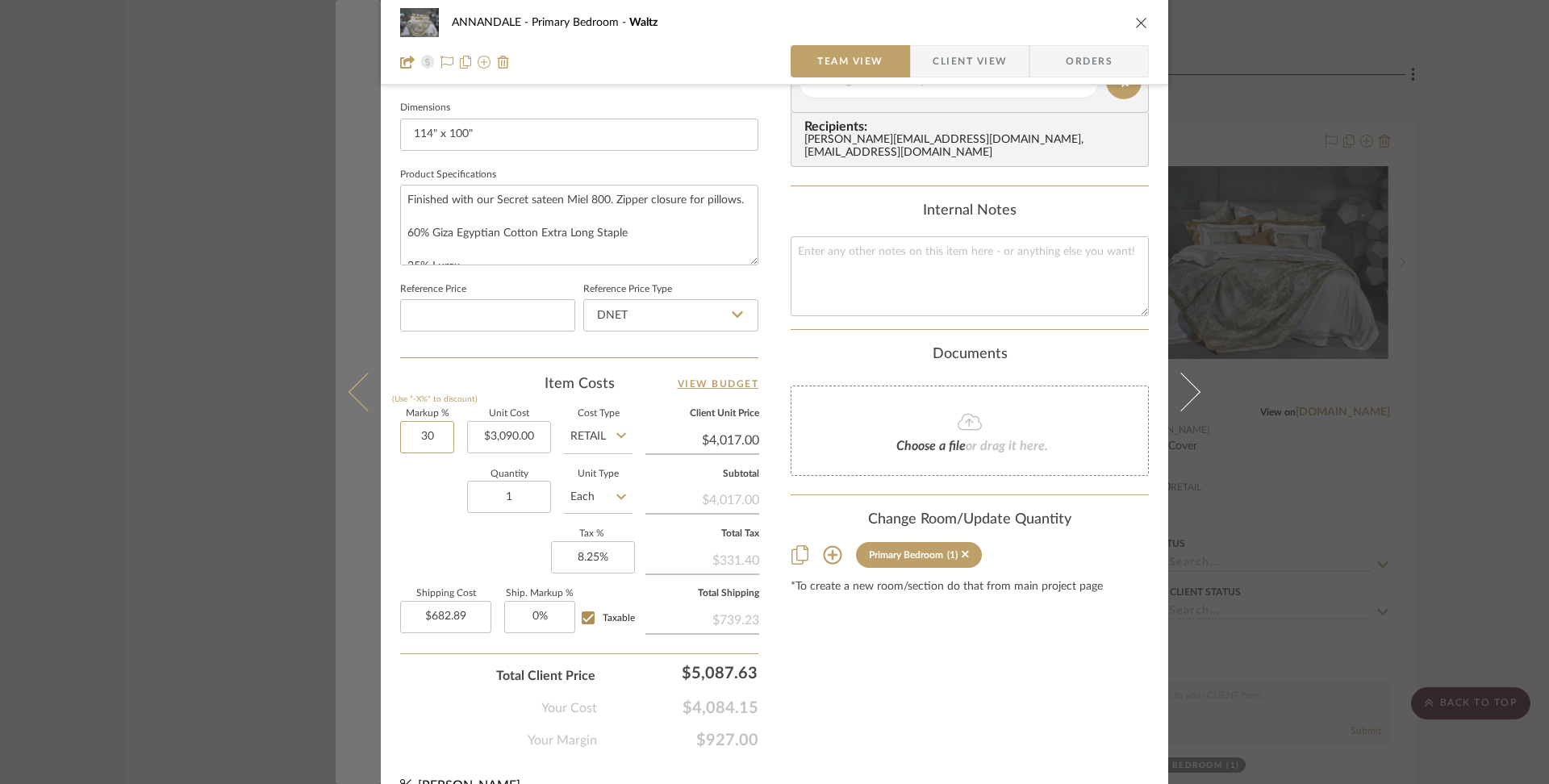
drag, startPoint x: 435, startPoint y: 435, endPoint x: 365, endPoint y: 435, distance: 70.0
click at [365, 435] on mat-dialog-content "ANNANDALE Primary Bedroom Waltz Team View Client View Orders 1 / 5 Team-Facing …" at bounding box center [774, 70] width 878 height 1491
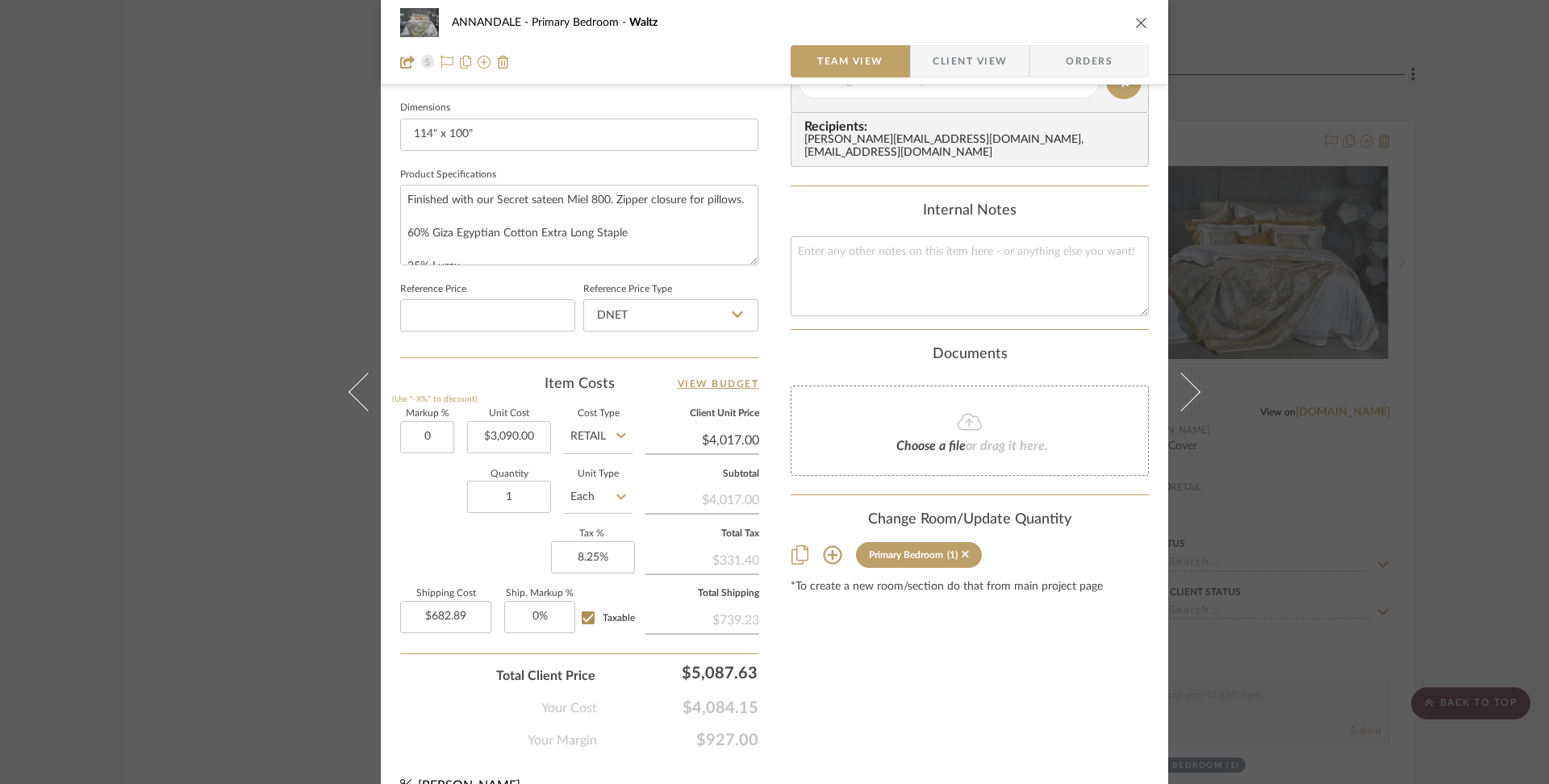
type input "0%"
click at [1025, 700] on div "Content here copies to Client View - confirm visibility there. Show in Client D…" at bounding box center [970, 87] width 358 height 1328
type input "$3,090.00"
type input "$525.30"
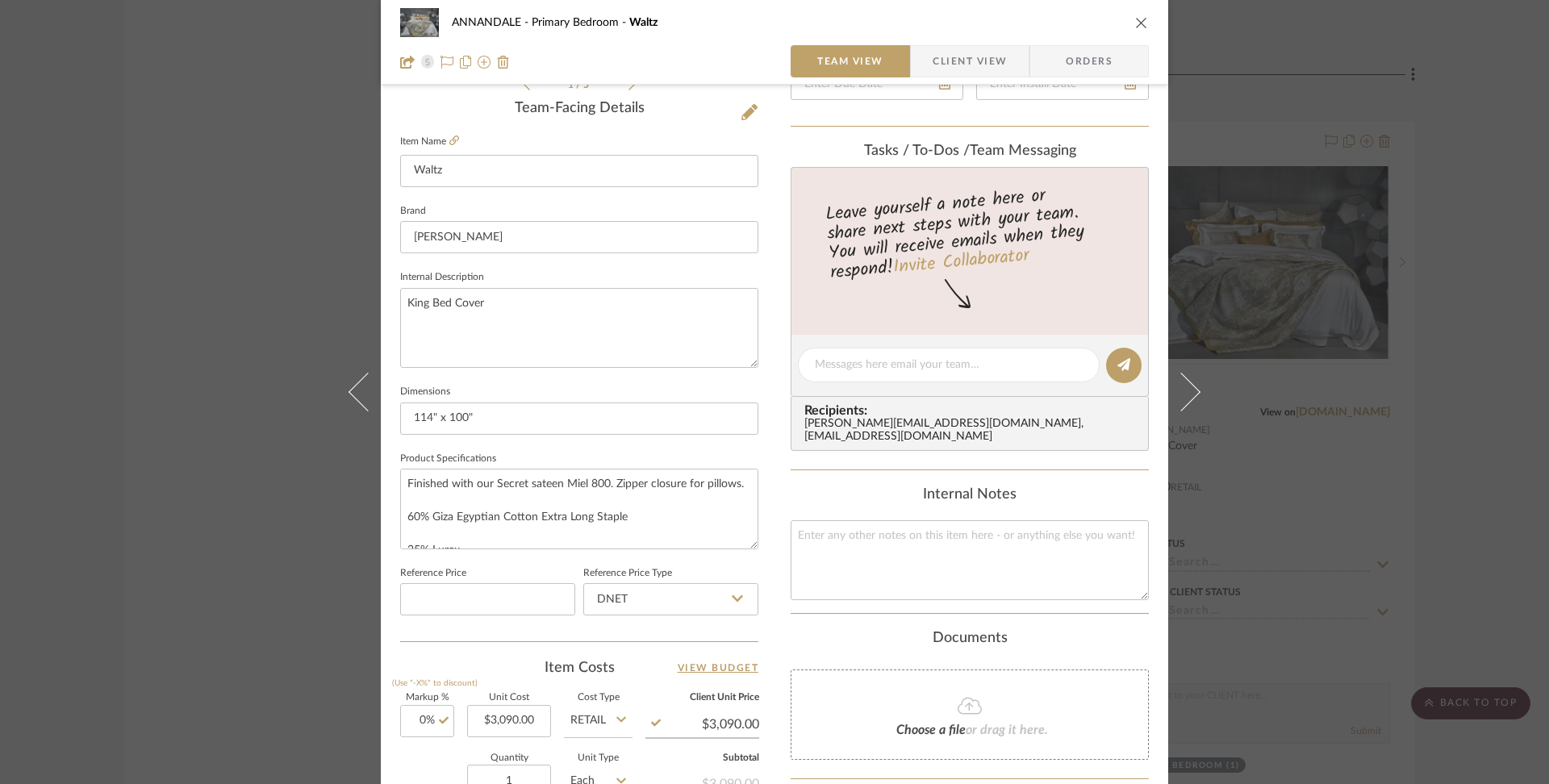
scroll to position [353, 0]
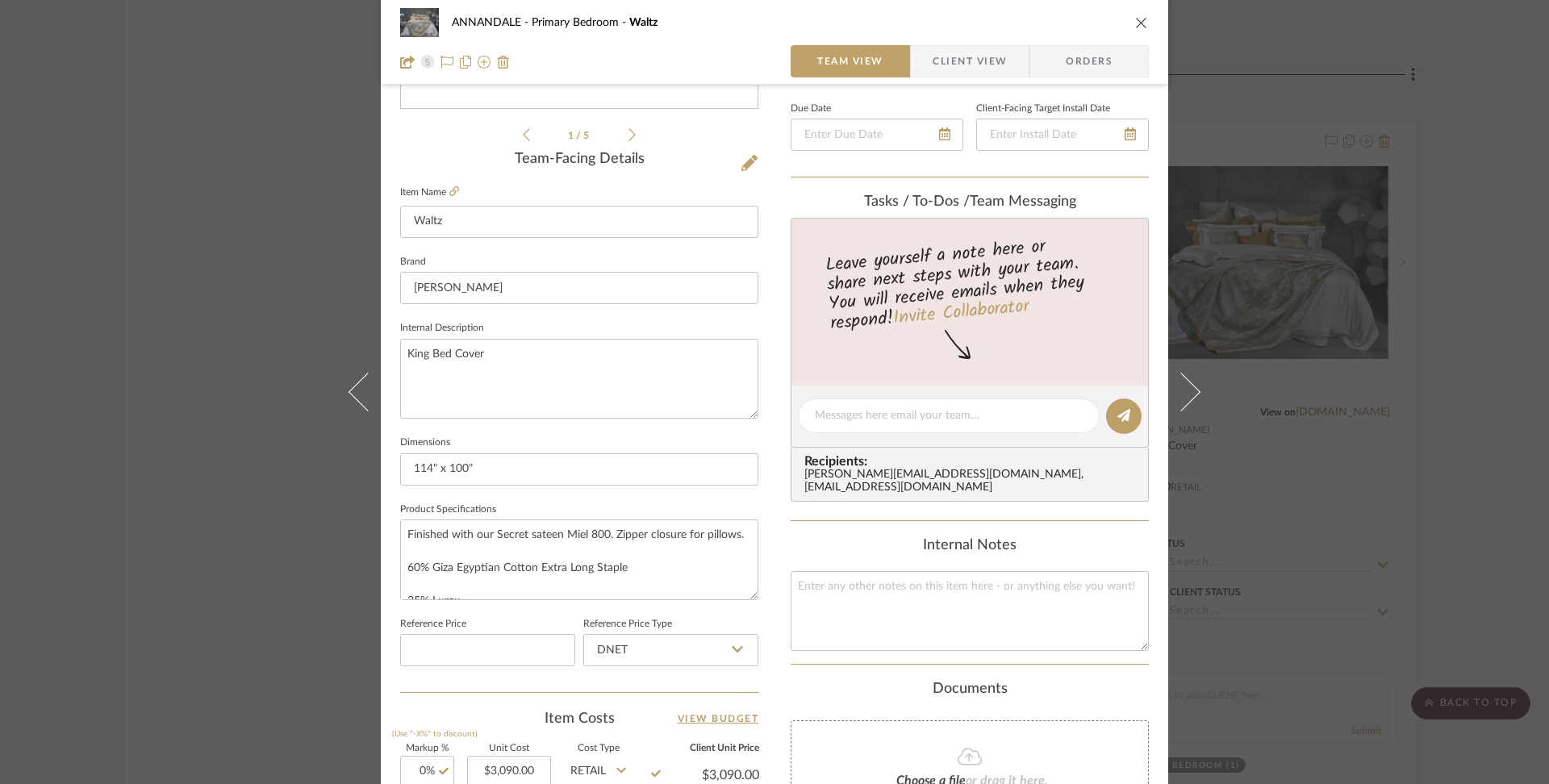
click at [979, 62] on span "Client View" at bounding box center [970, 61] width 74 height 32
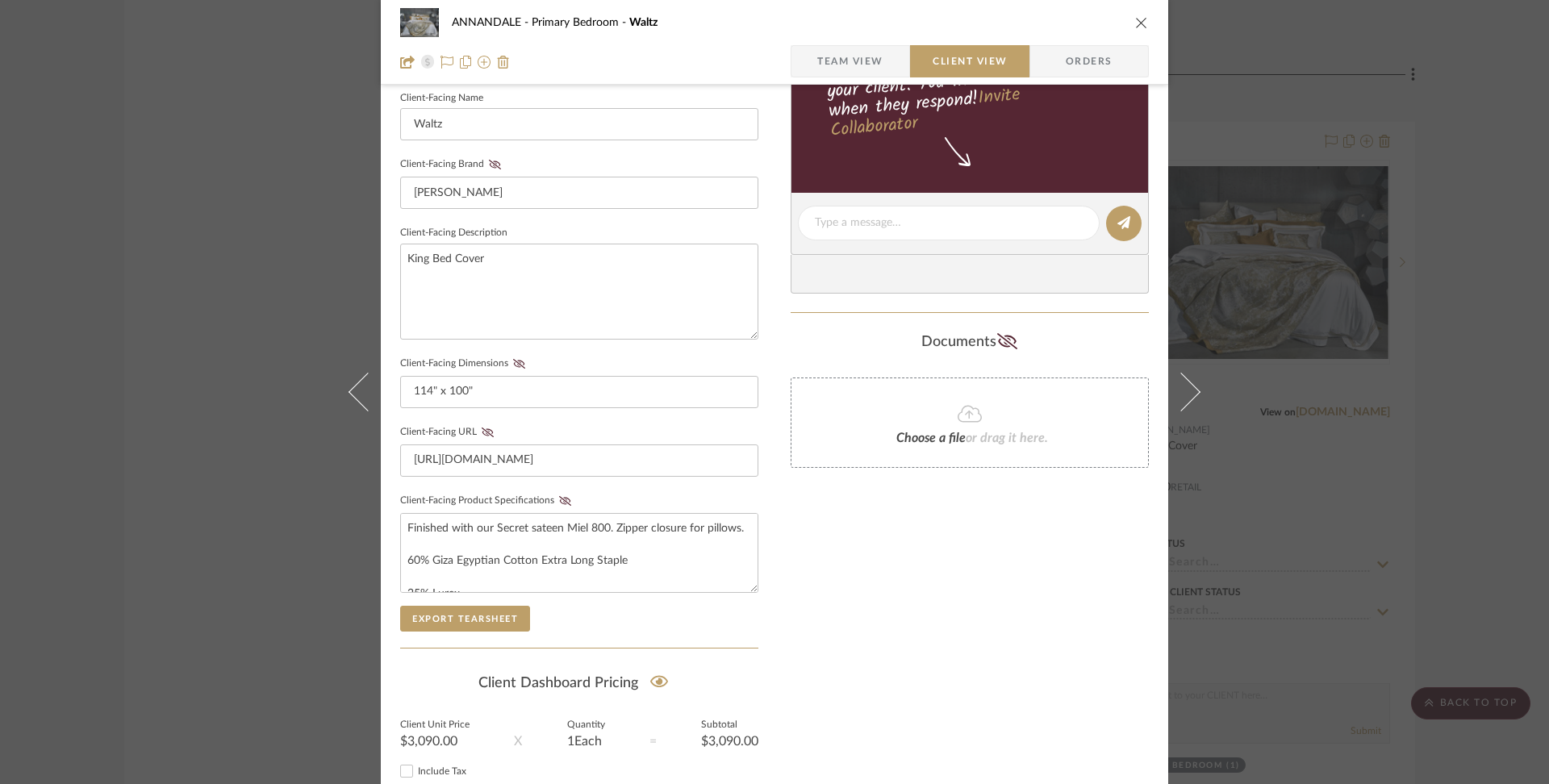
scroll to position [568, 0]
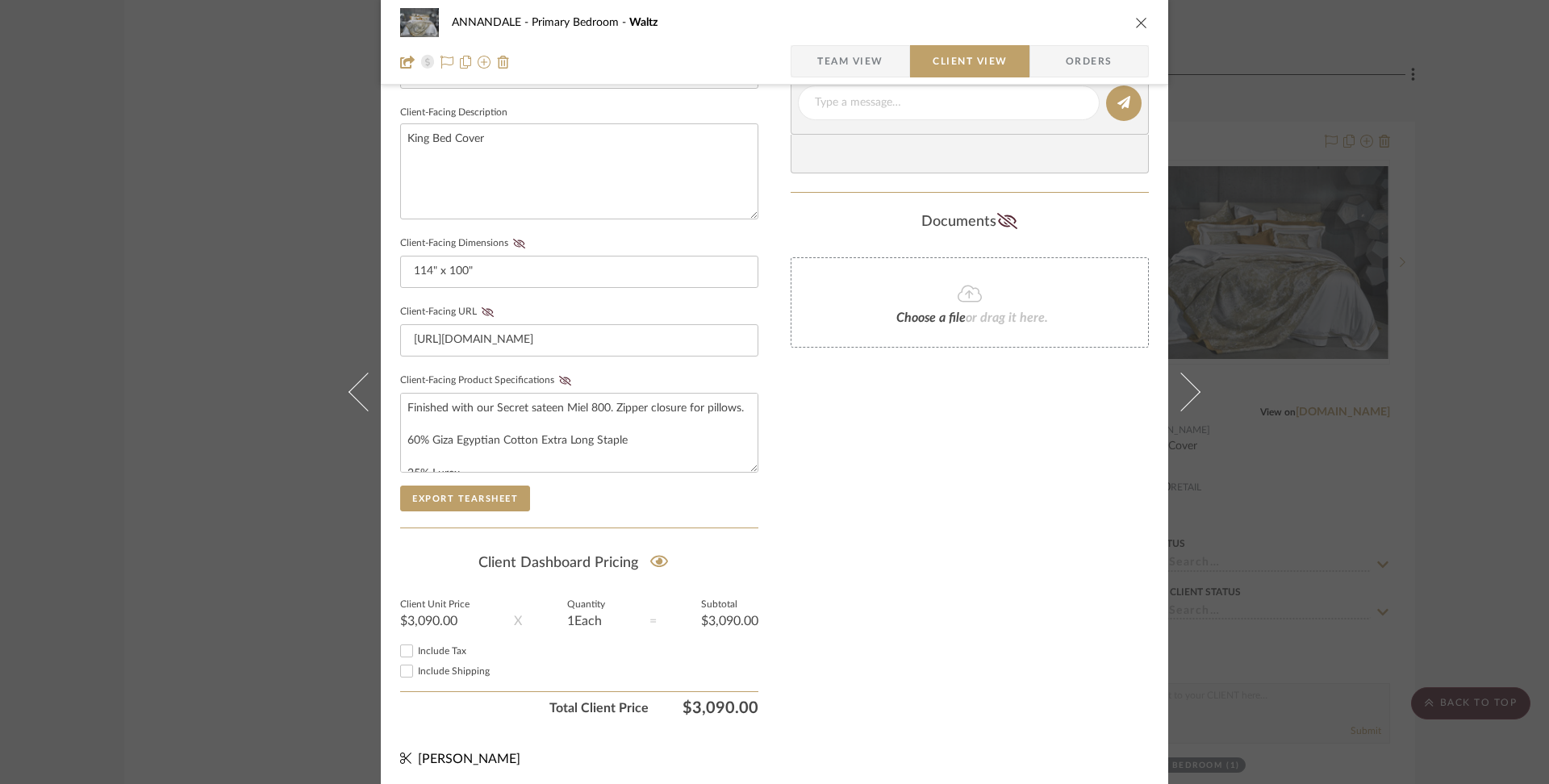
click at [1135, 24] on icon "close" at bounding box center [1142, 22] width 13 height 13
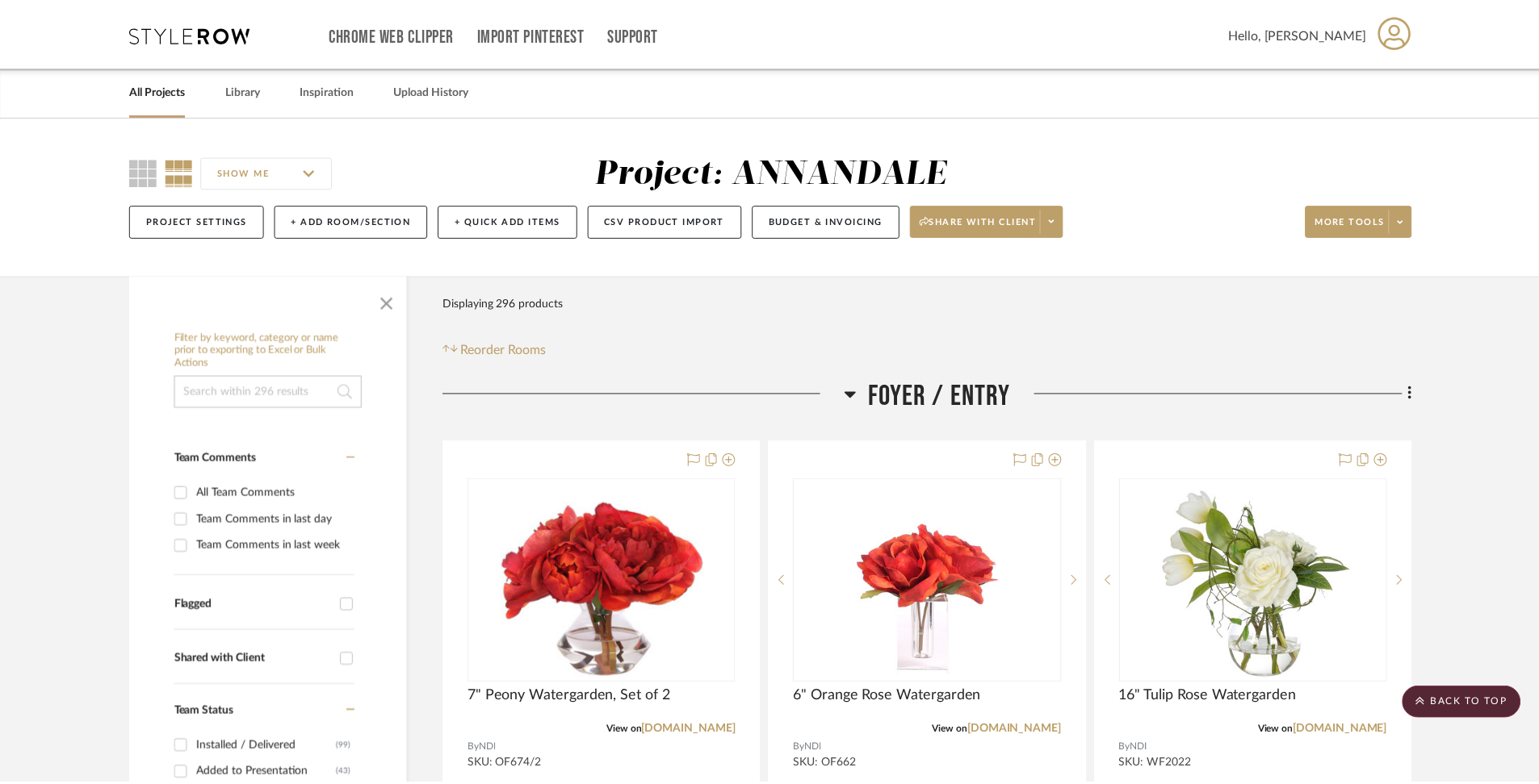
scroll to position [30832, 0]
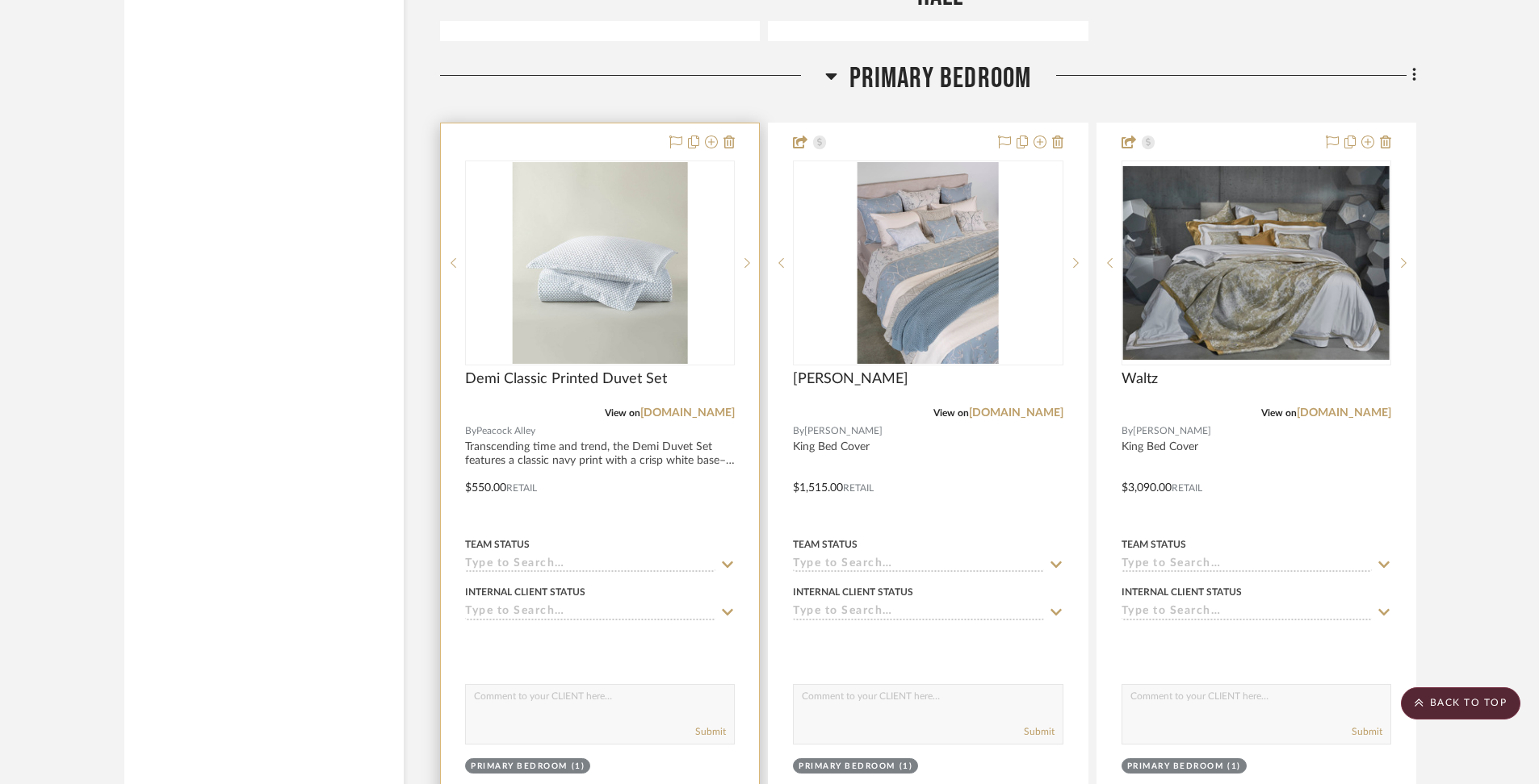
click at [595, 390] on div at bounding box center [600, 476] width 318 height 706
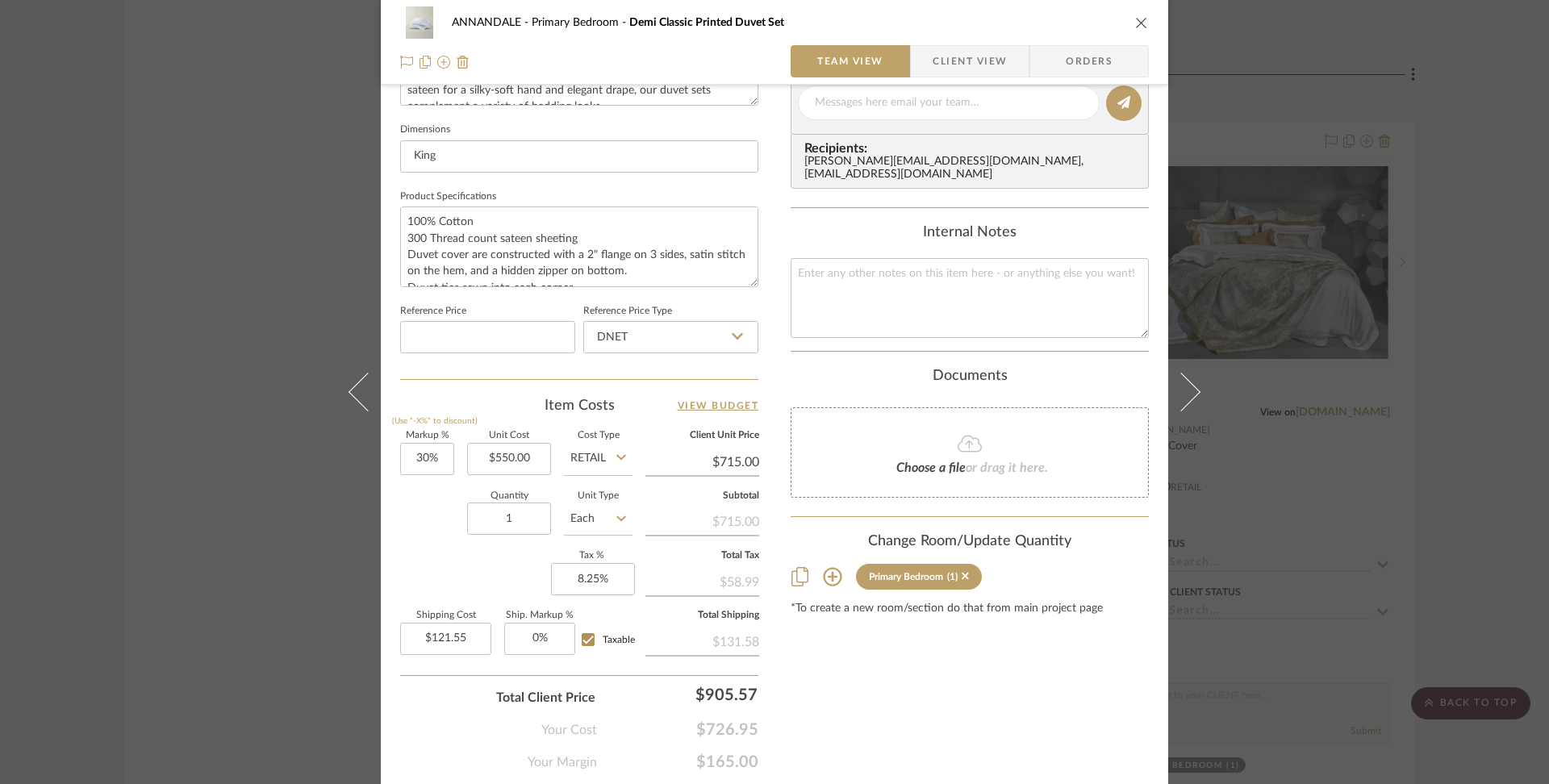
scroll to position [667, 0]
click at [415, 454] on input "30" at bounding box center [427, 458] width 54 height 32
type input "0%"
click at [897, 679] on div "Content here copies to Client View - confirm visibility there. Show in Client D…" at bounding box center [970, 107] width 358 height 1328
type input "$550.00"
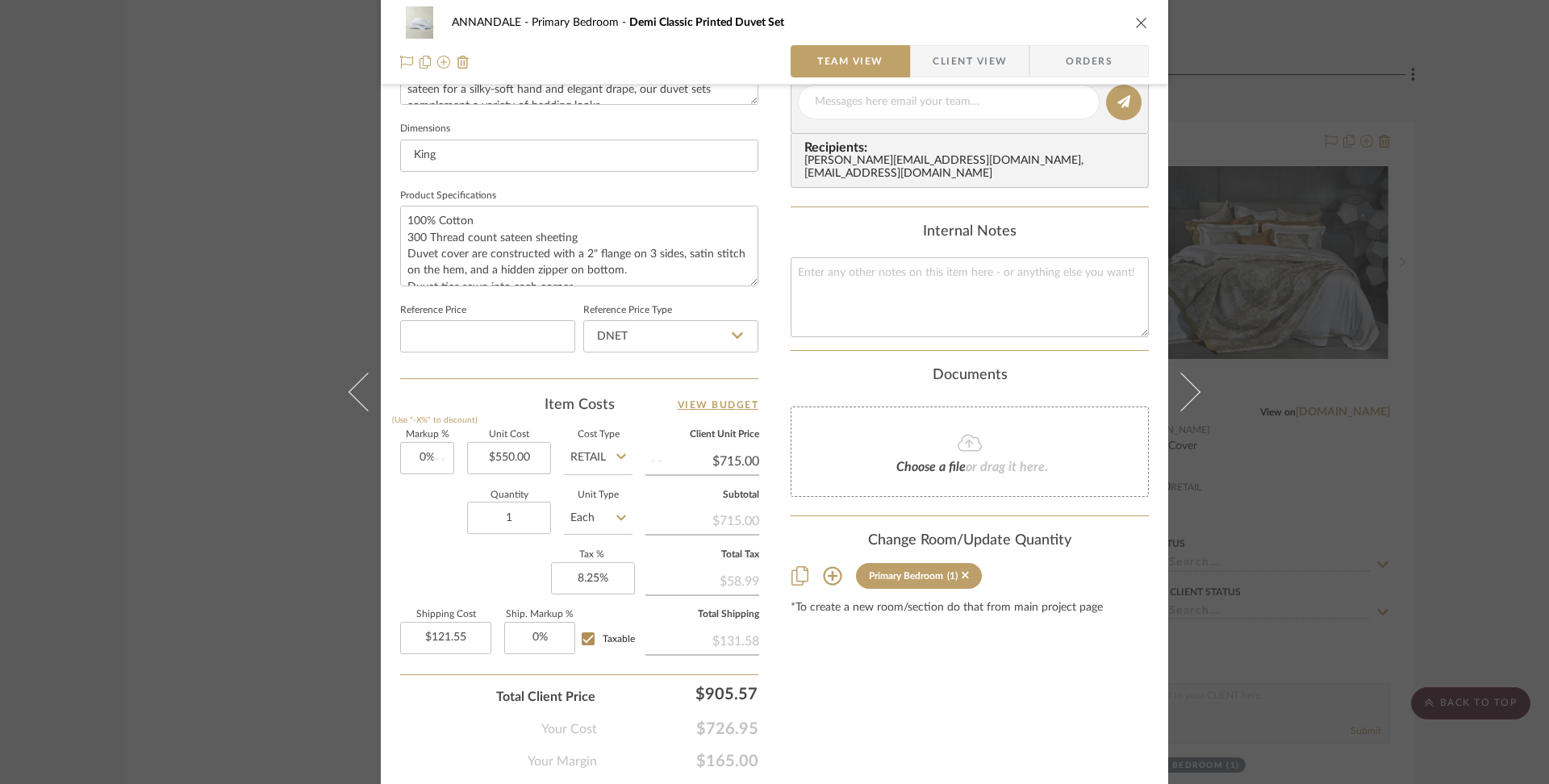
type input "$93.50"
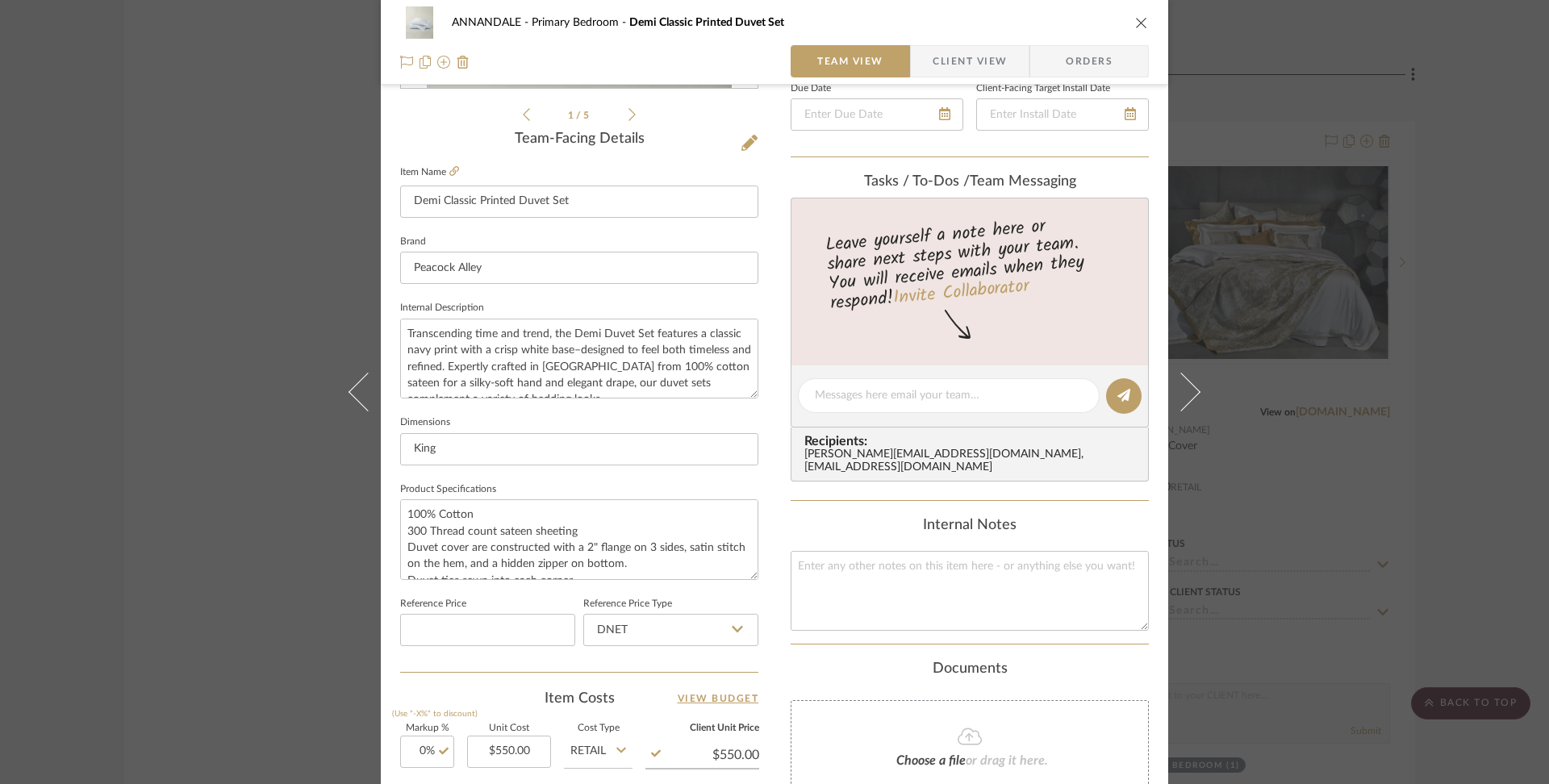
scroll to position [0, 0]
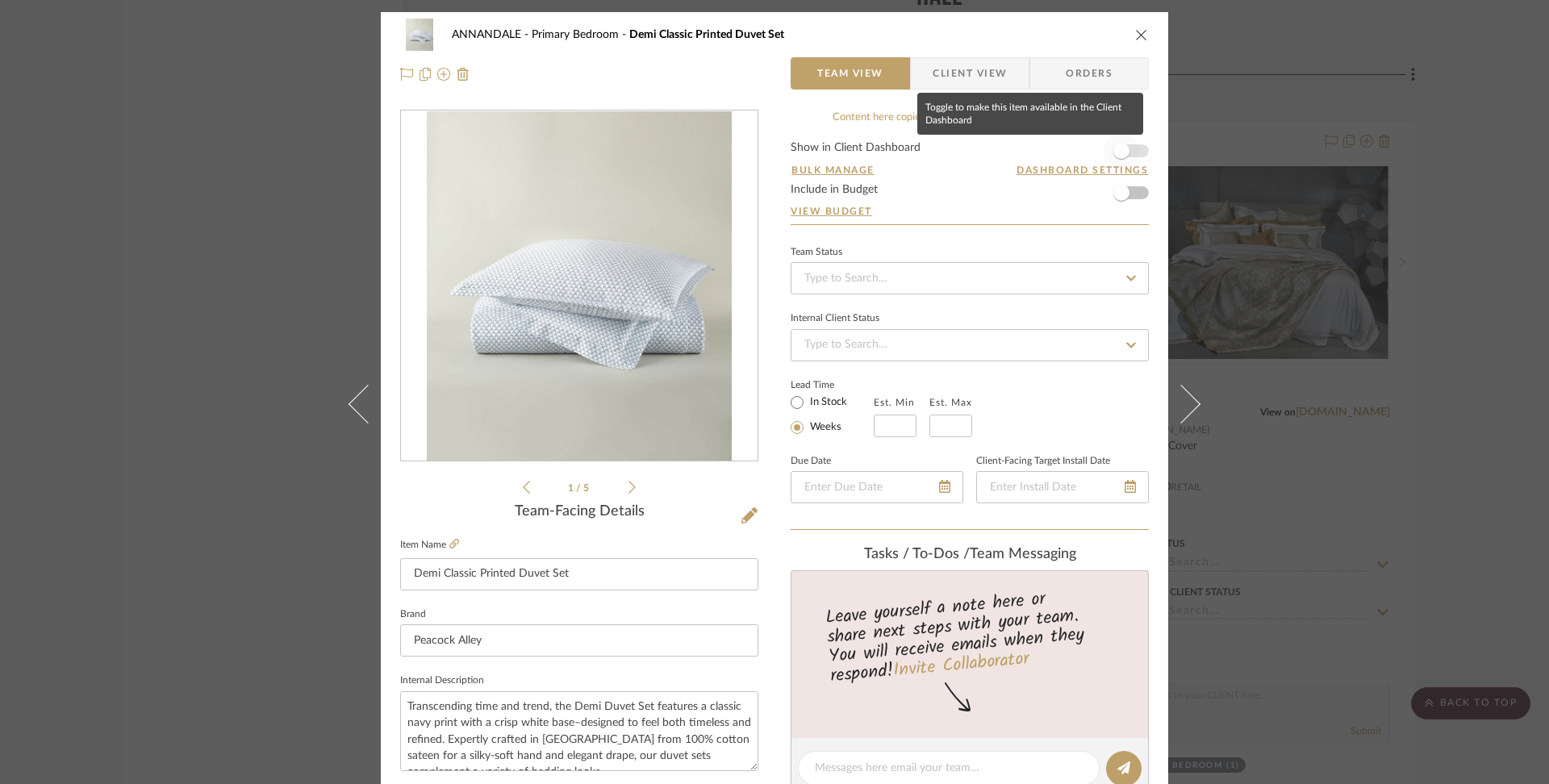
click at [1121, 143] on span "button" at bounding box center [1121, 151] width 36 height 36
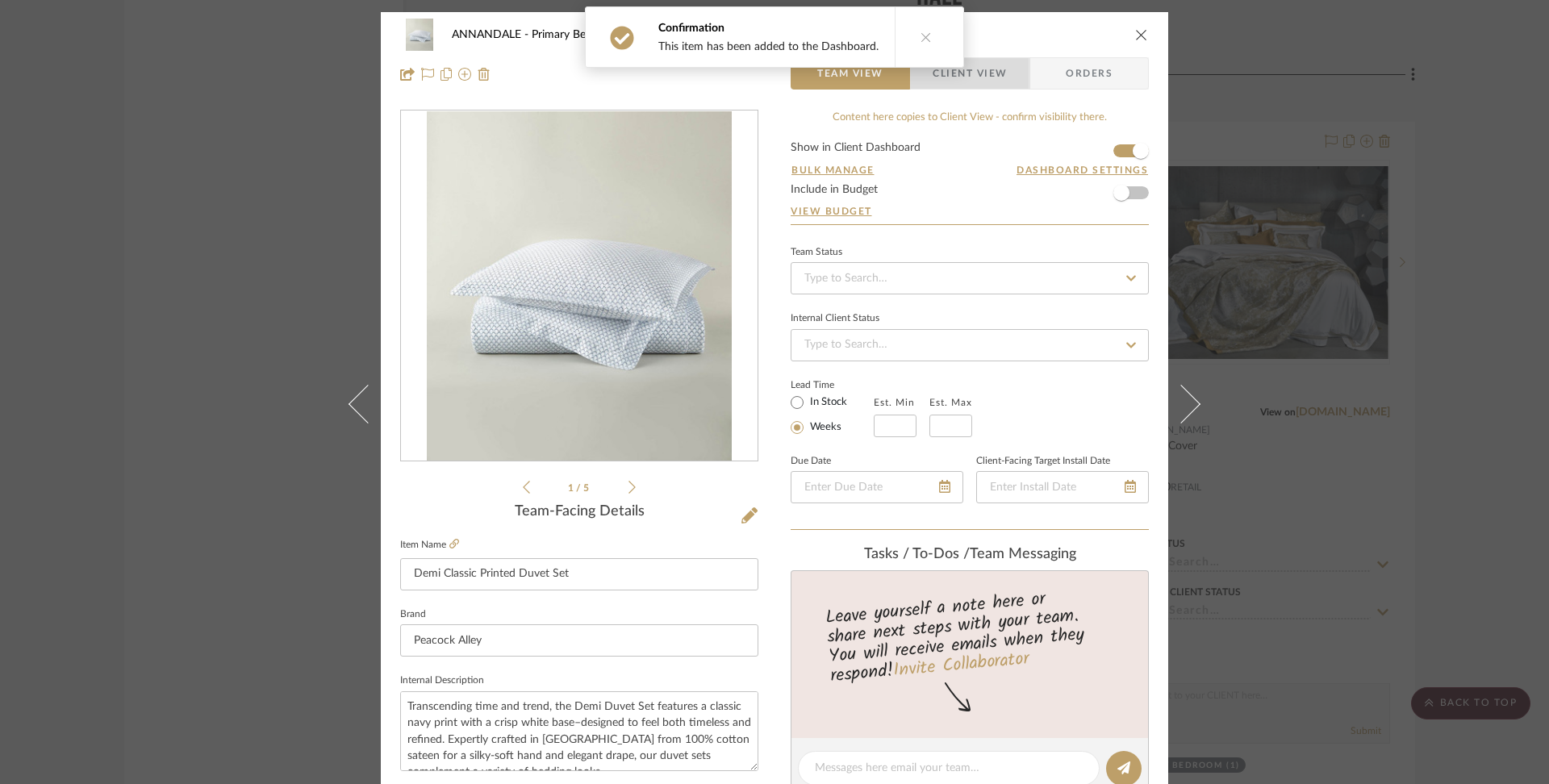
click at [966, 75] on span "Client View" at bounding box center [970, 73] width 74 height 32
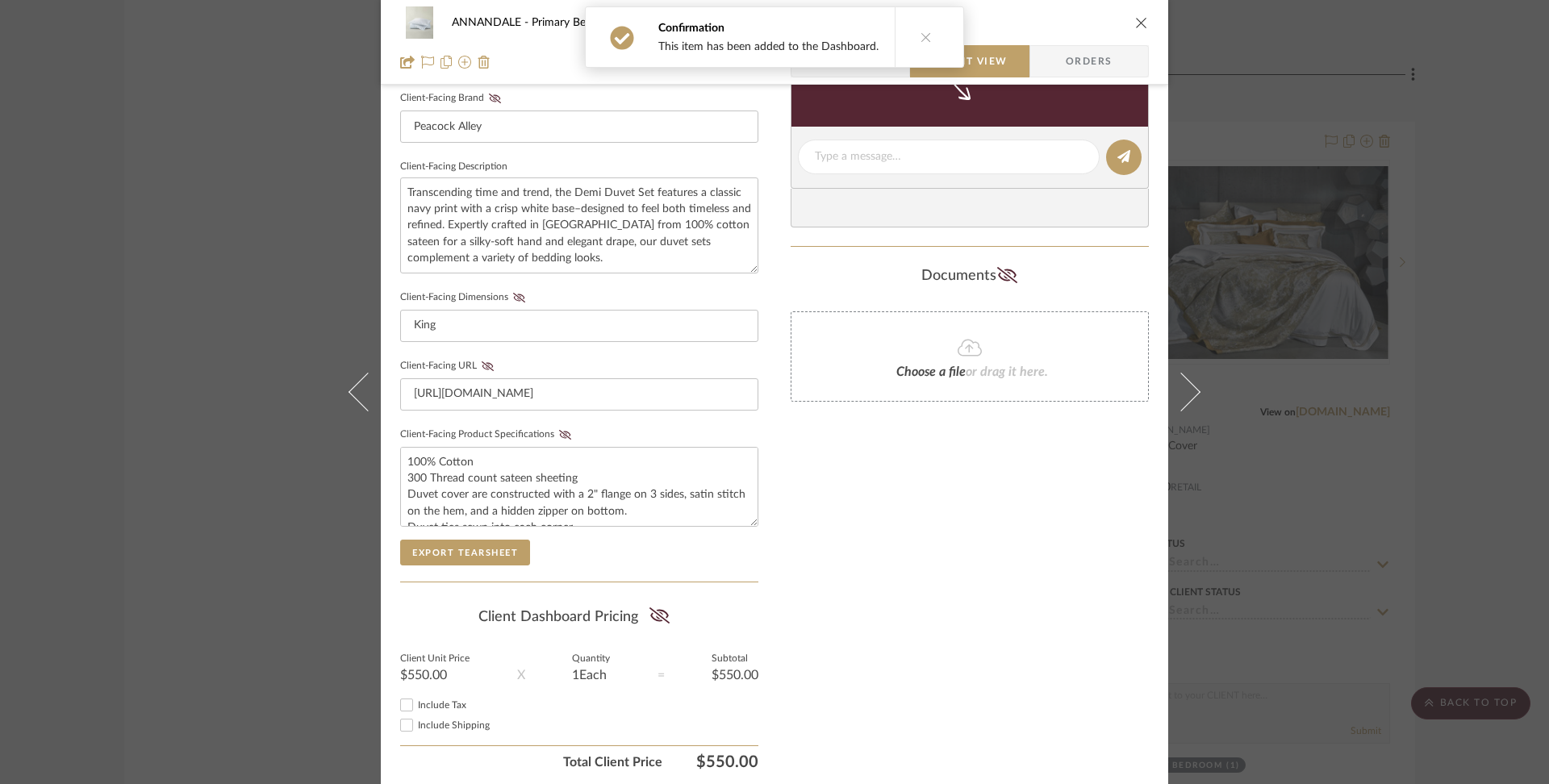
scroll to position [568, 0]
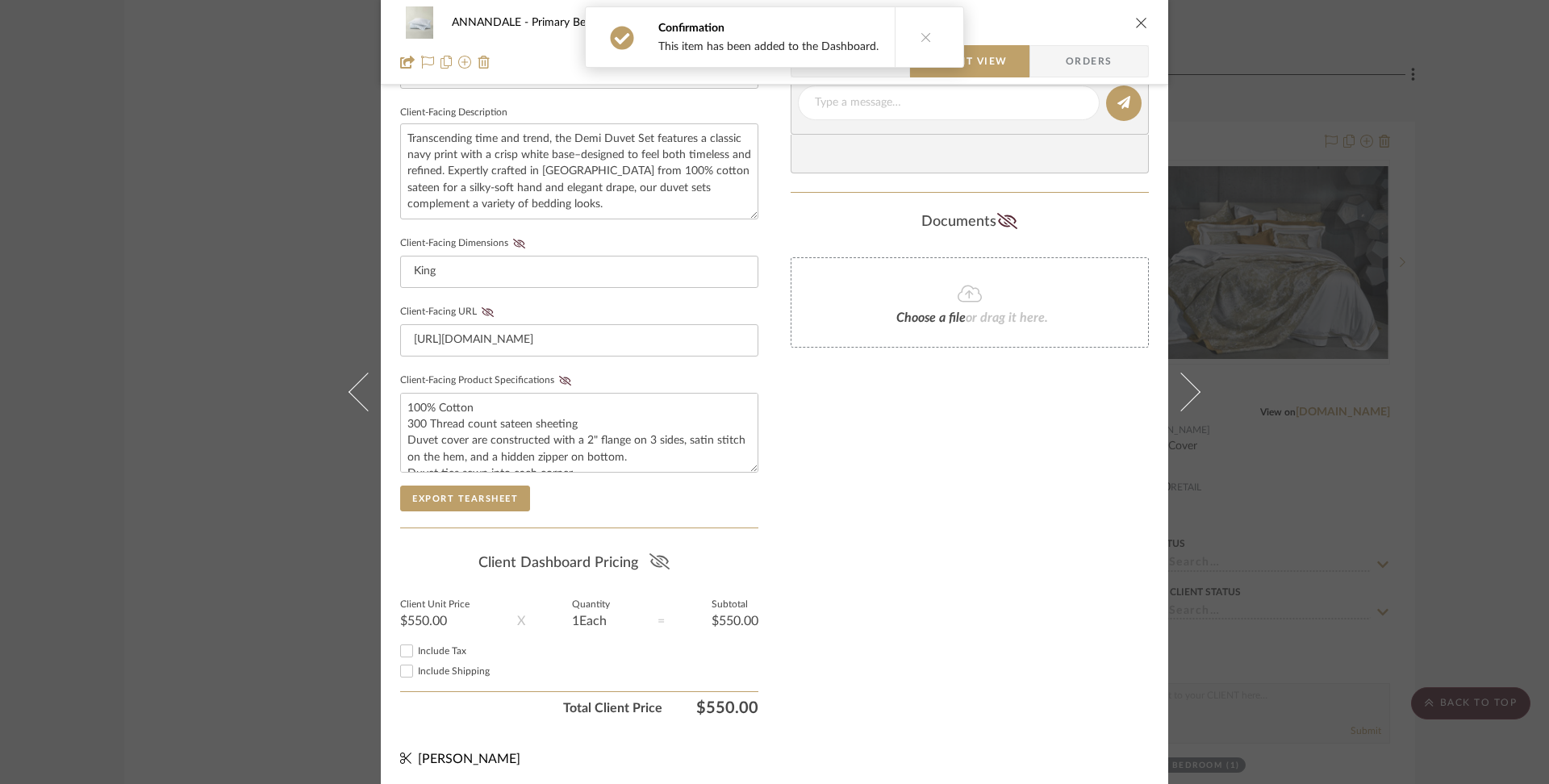
click at [659, 553] on icon at bounding box center [658, 561] width 20 height 16
click at [1135, 20] on icon "close" at bounding box center [1142, 22] width 13 height 13
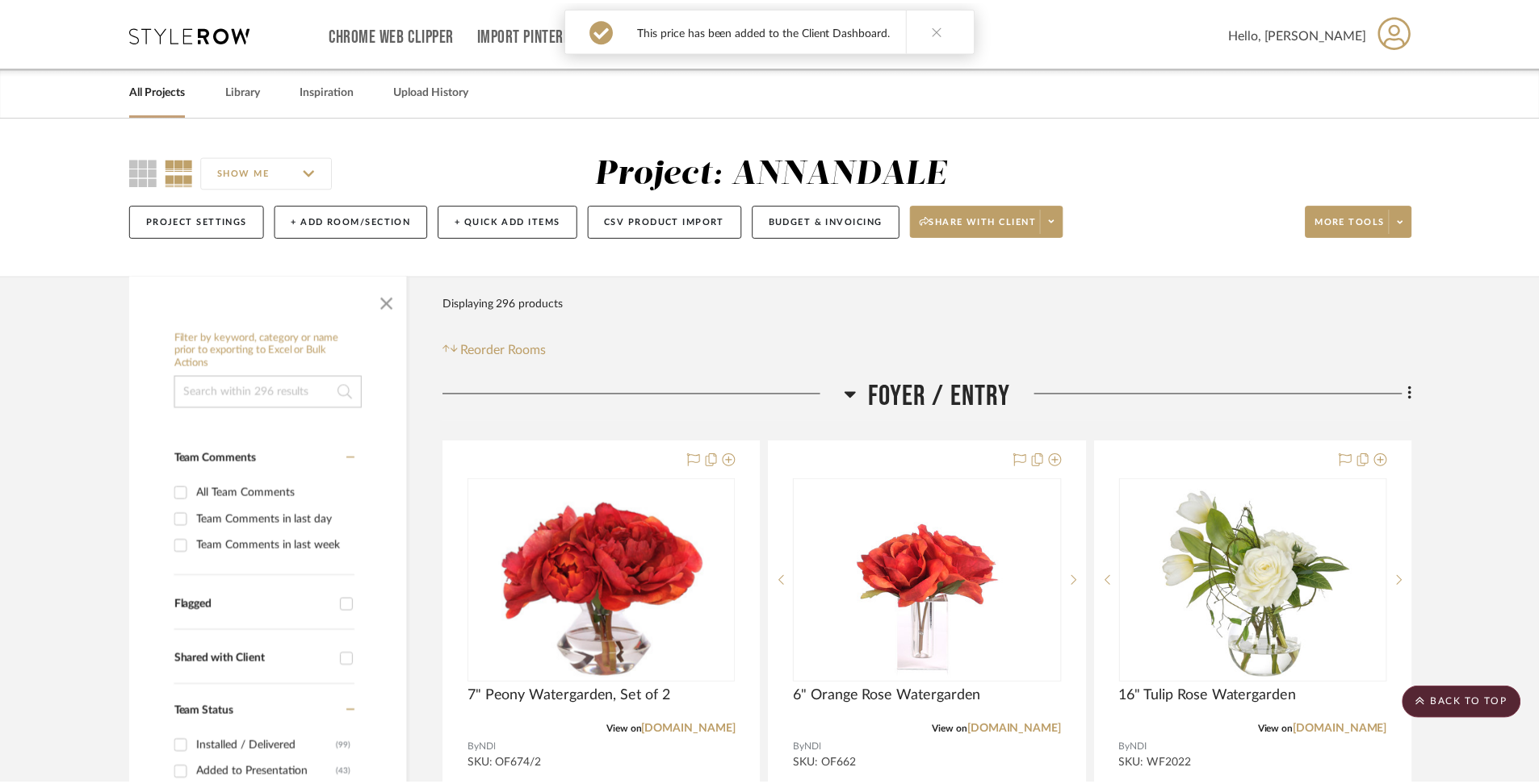
scroll to position [30832, 0]
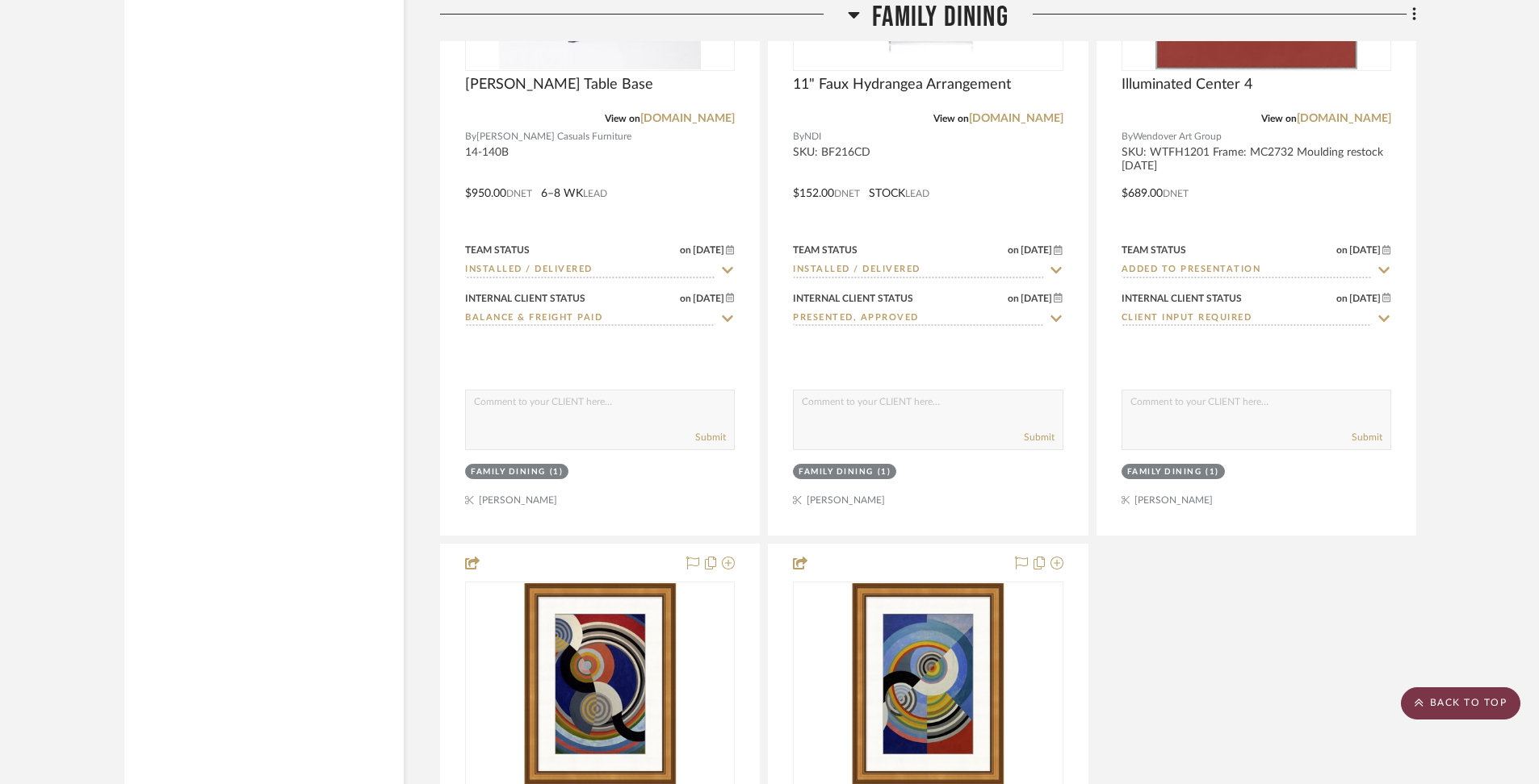
click at [1475, 700] on scroll-to-top-button "BACK TO TOP" at bounding box center [1460, 703] width 119 height 32
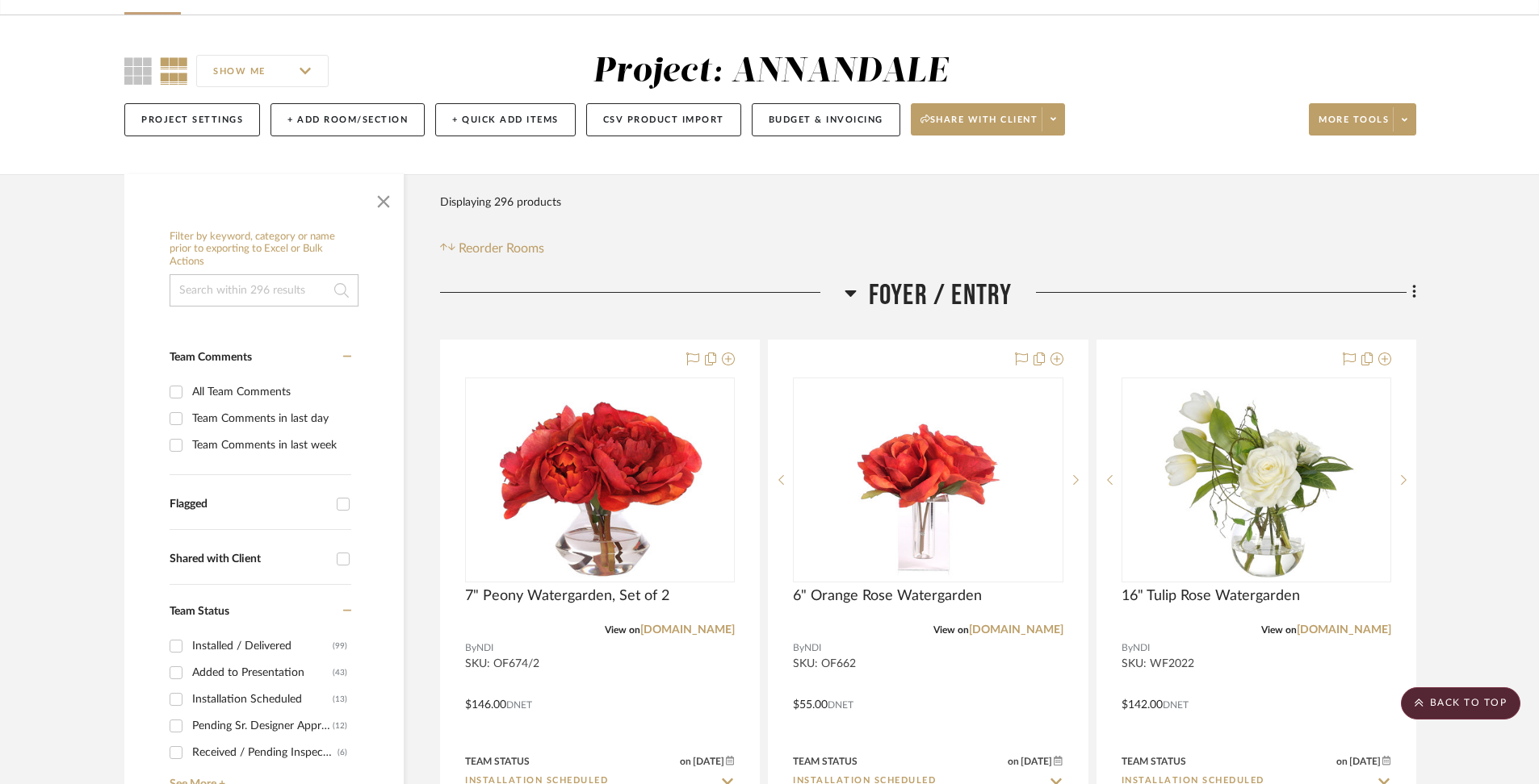
scroll to position [0, 0]
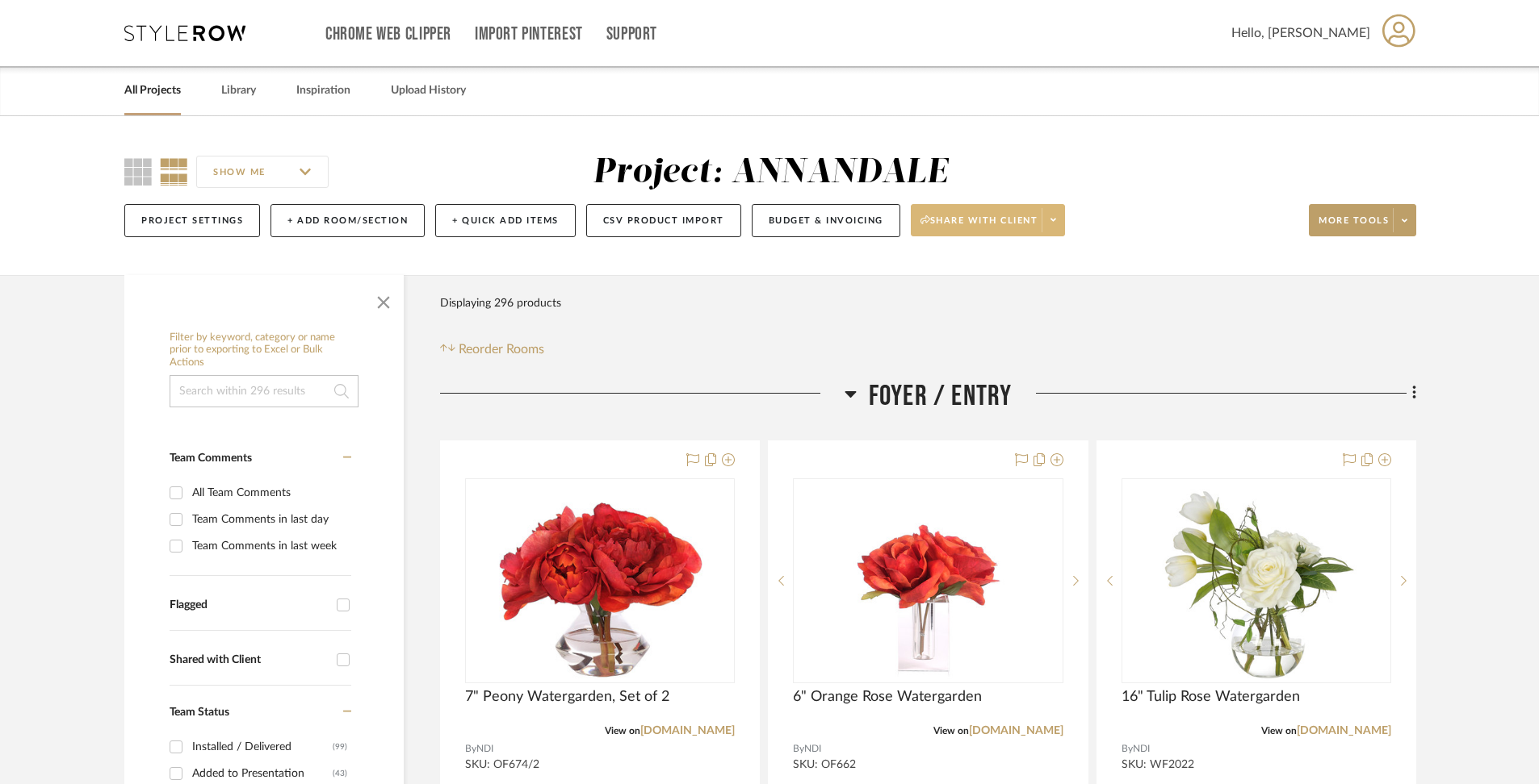
click at [980, 226] on span "Share with client" at bounding box center [979, 226] width 118 height 24
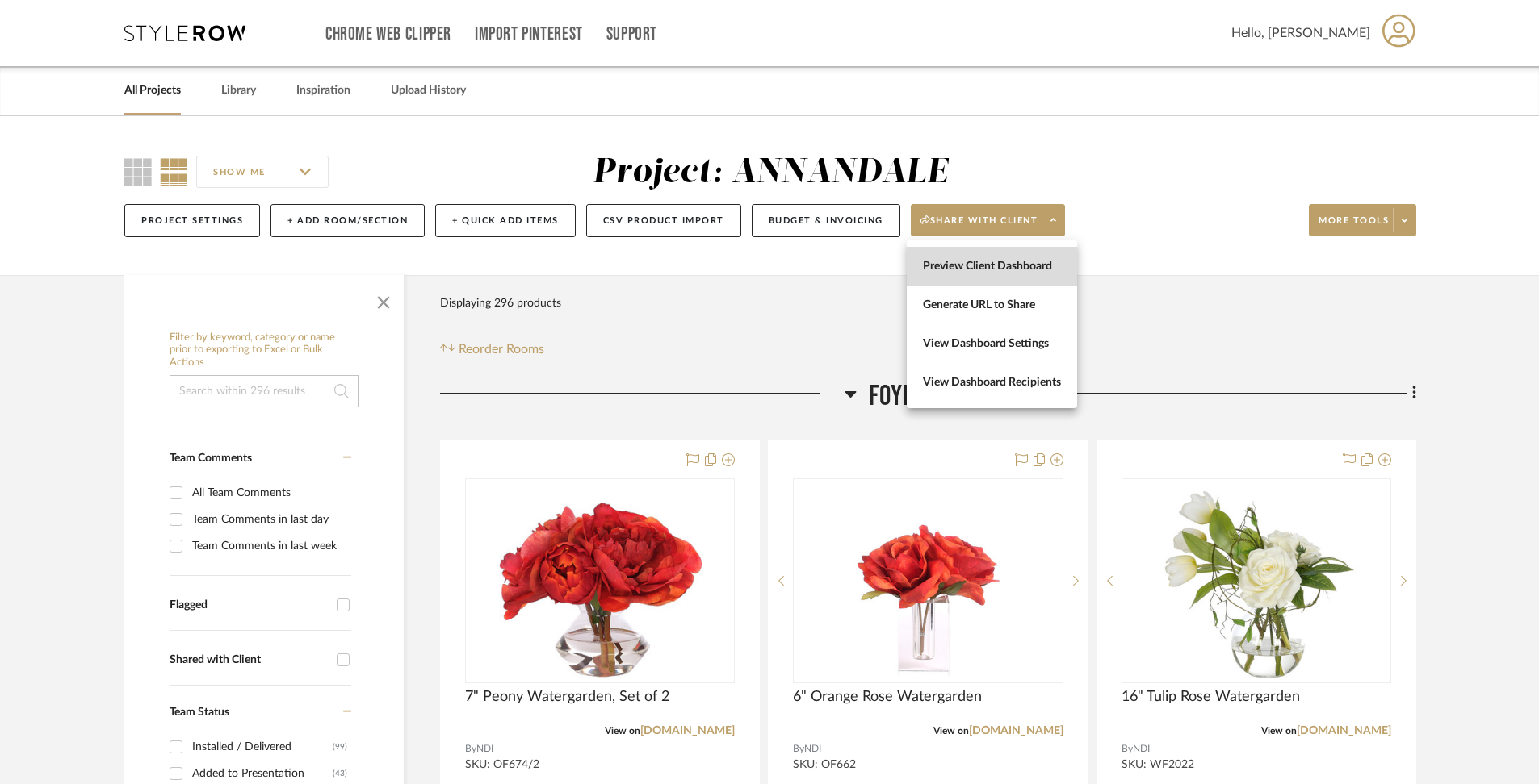
click at [994, 272] on span "Preview Client Dashboard" at bounding box center [992, 266] width 138 height 13
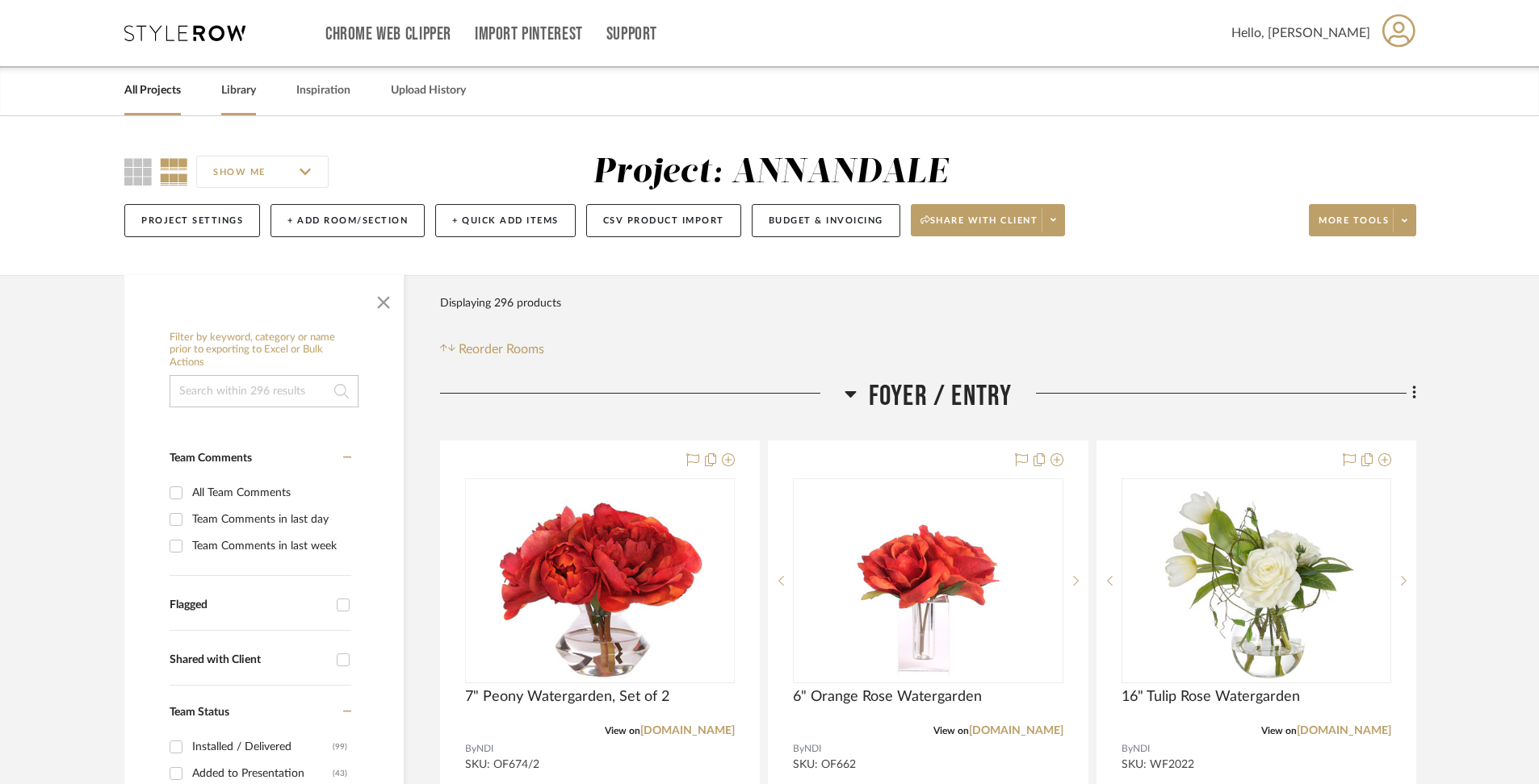
click at [251, 102] on div "Library" at bounding box center [239, 90] width 35 height 49
click at [234, 87] on link "Library" at bounding box center [239, 91] width 35 height 22
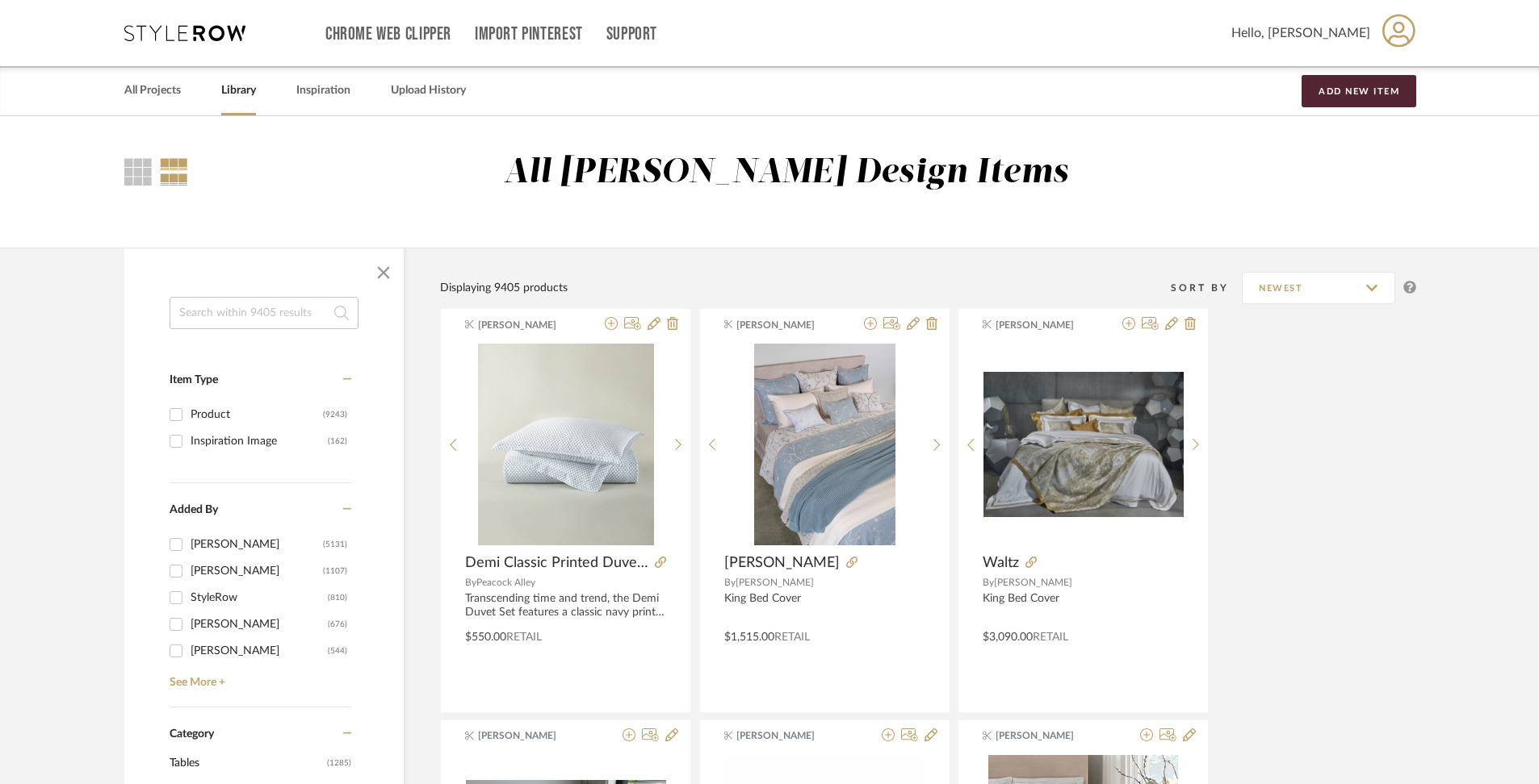
click at [251, 316] on input at bounding box center [264, 313] width 189 height 32
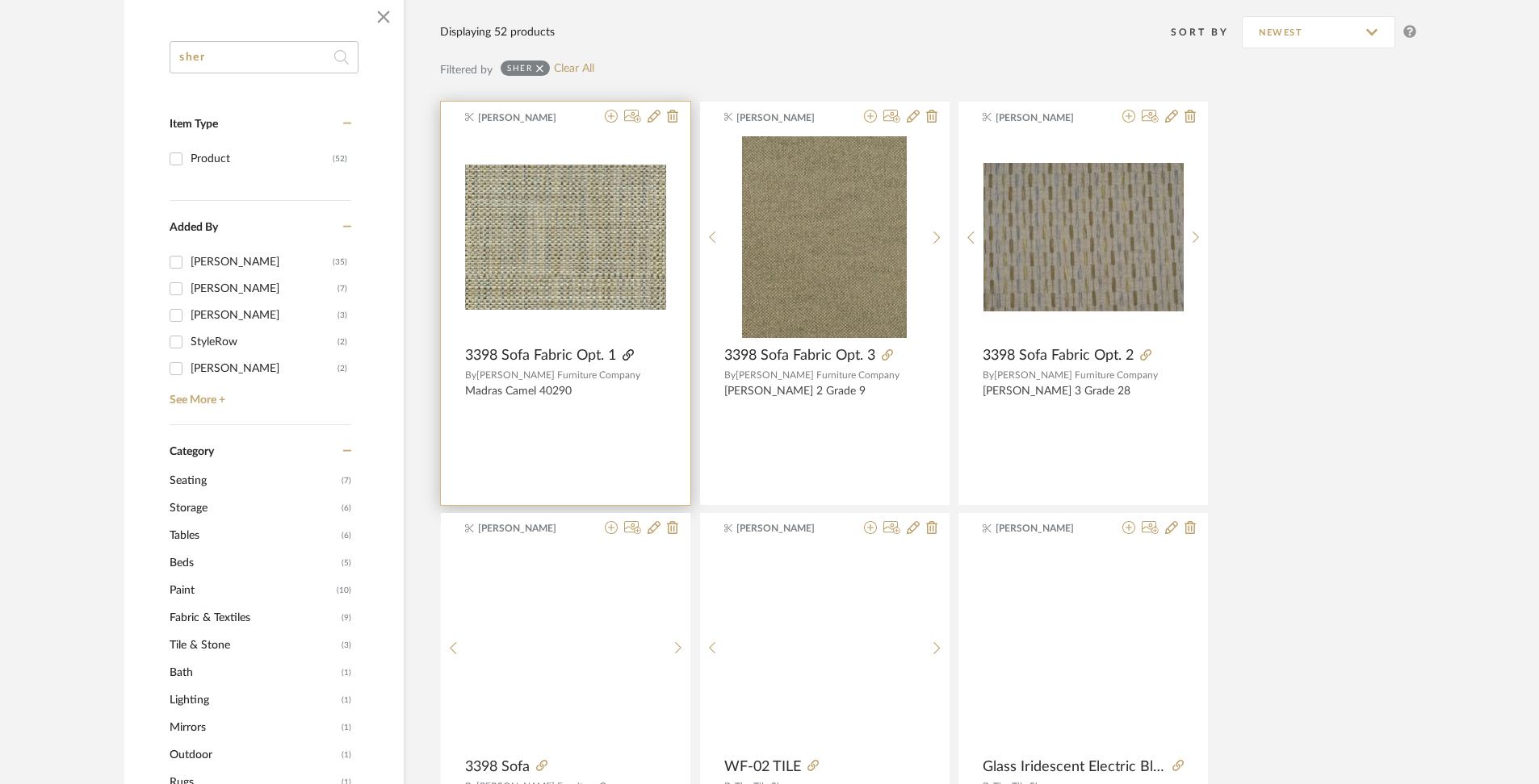
scroll to position [512, 0]
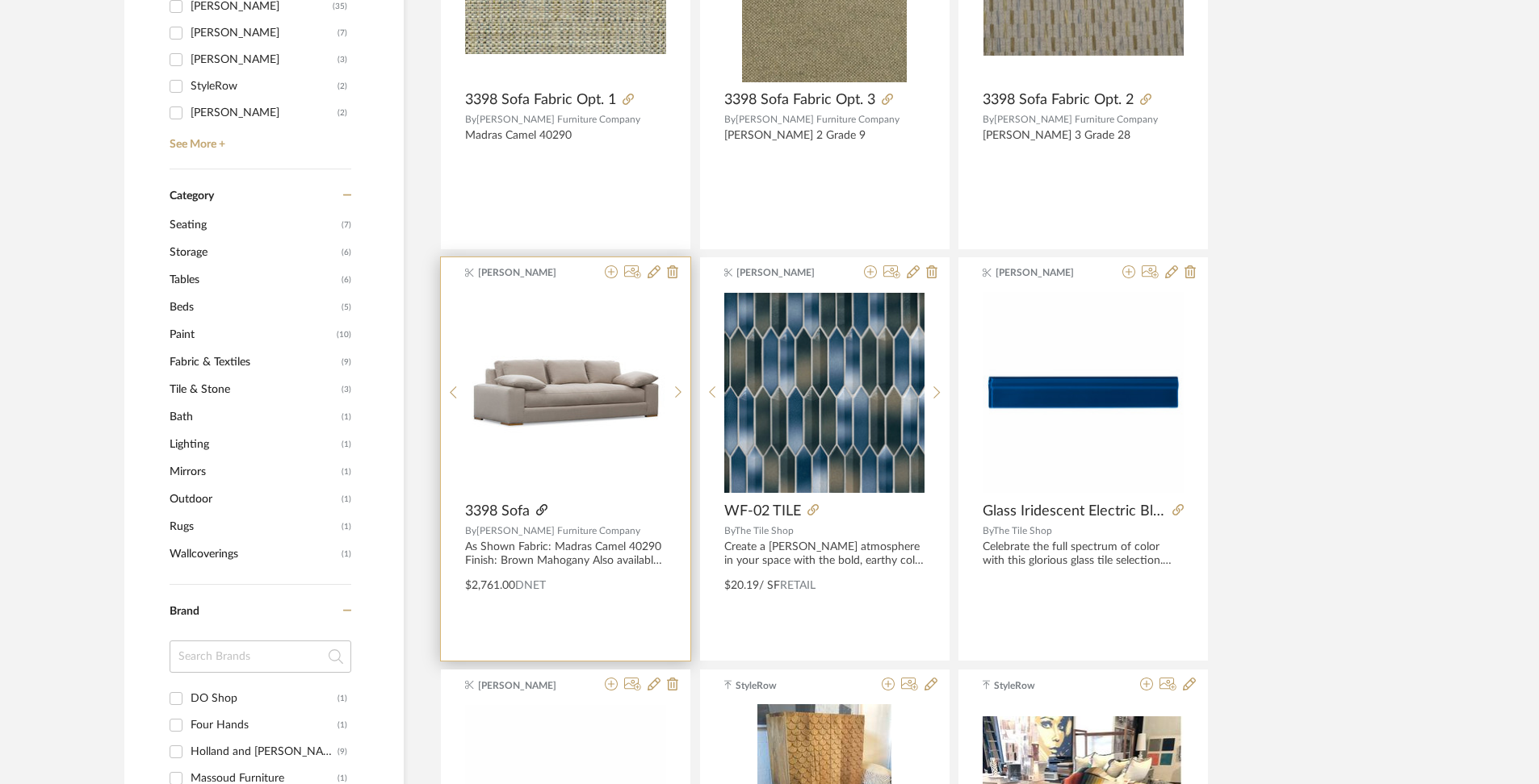
click at [542, 509] on icon at bounding box center [542, 510] width 12 height 12
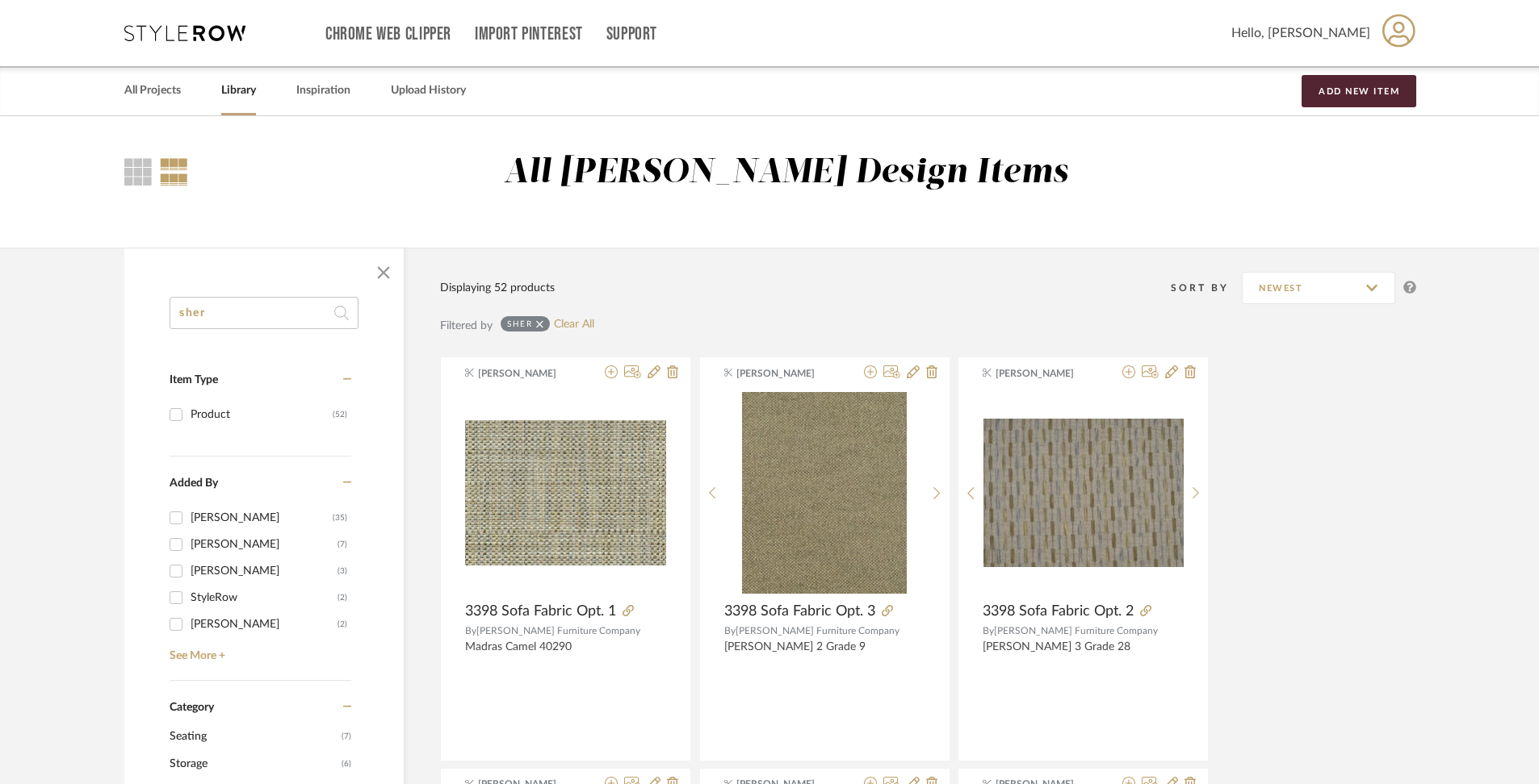
click at [295, 312] on input "sher" at bounding box center [264, 313] width 189 height 32
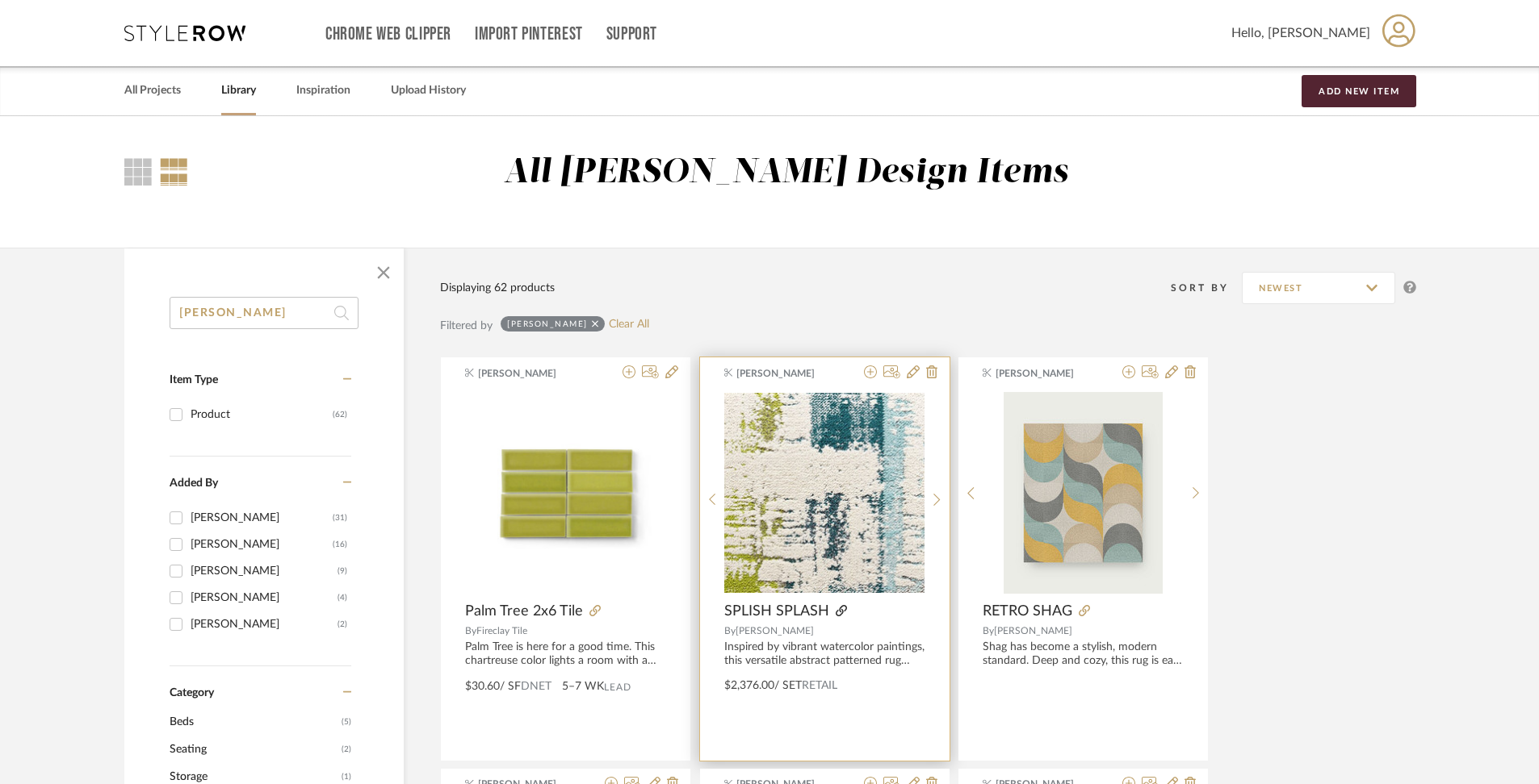
click at [842, 613] on icon at bounding box center [841, 611] width 12 height 12
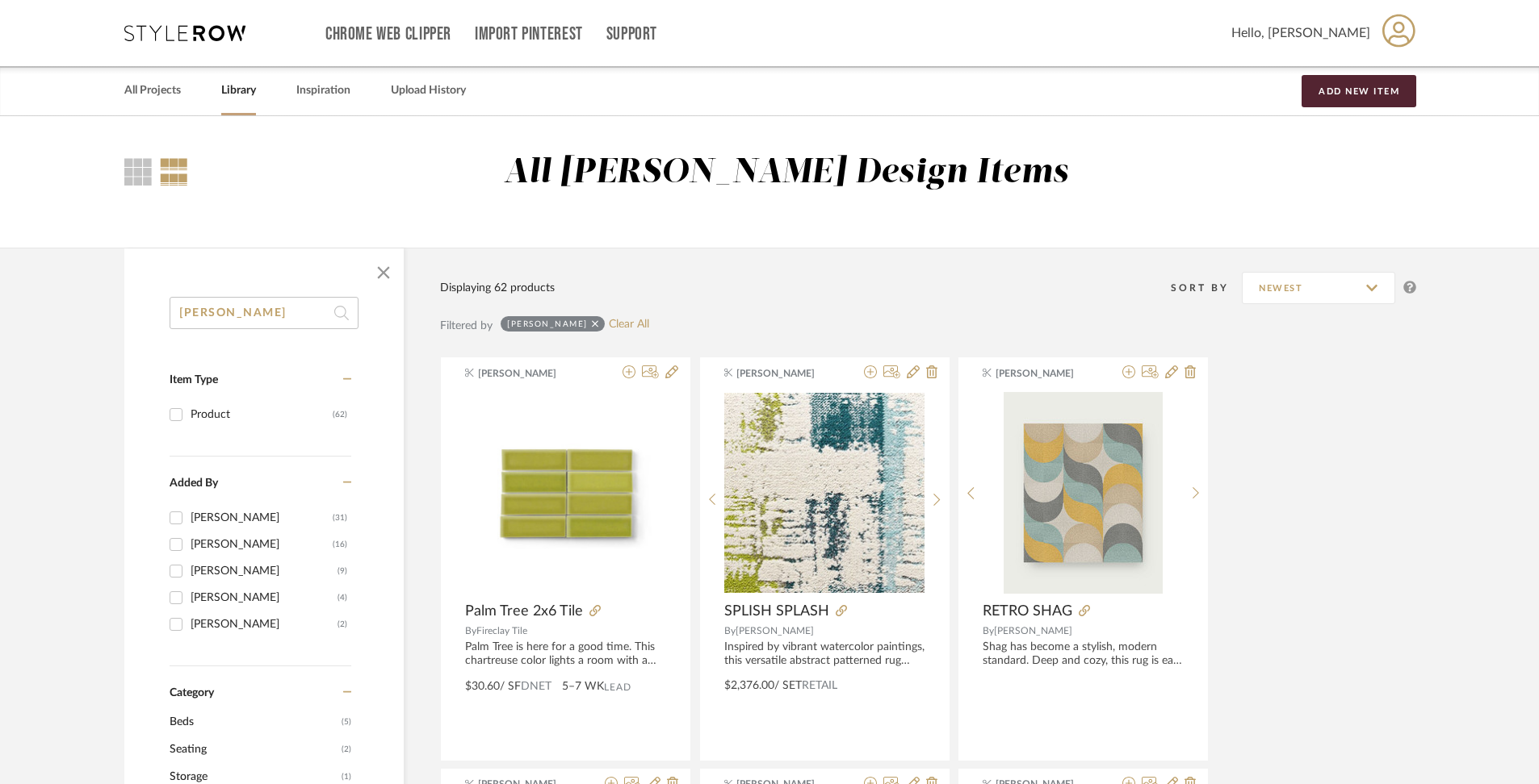
click at [256, 299] on input "[PERSON_NAME]" at bounding box center [264, 313] width 189 height 32
click at [261, 318] on input "[PERSON_NAME]" at bounding box center [264, 313] width 189 height 32
type input "norwalk"
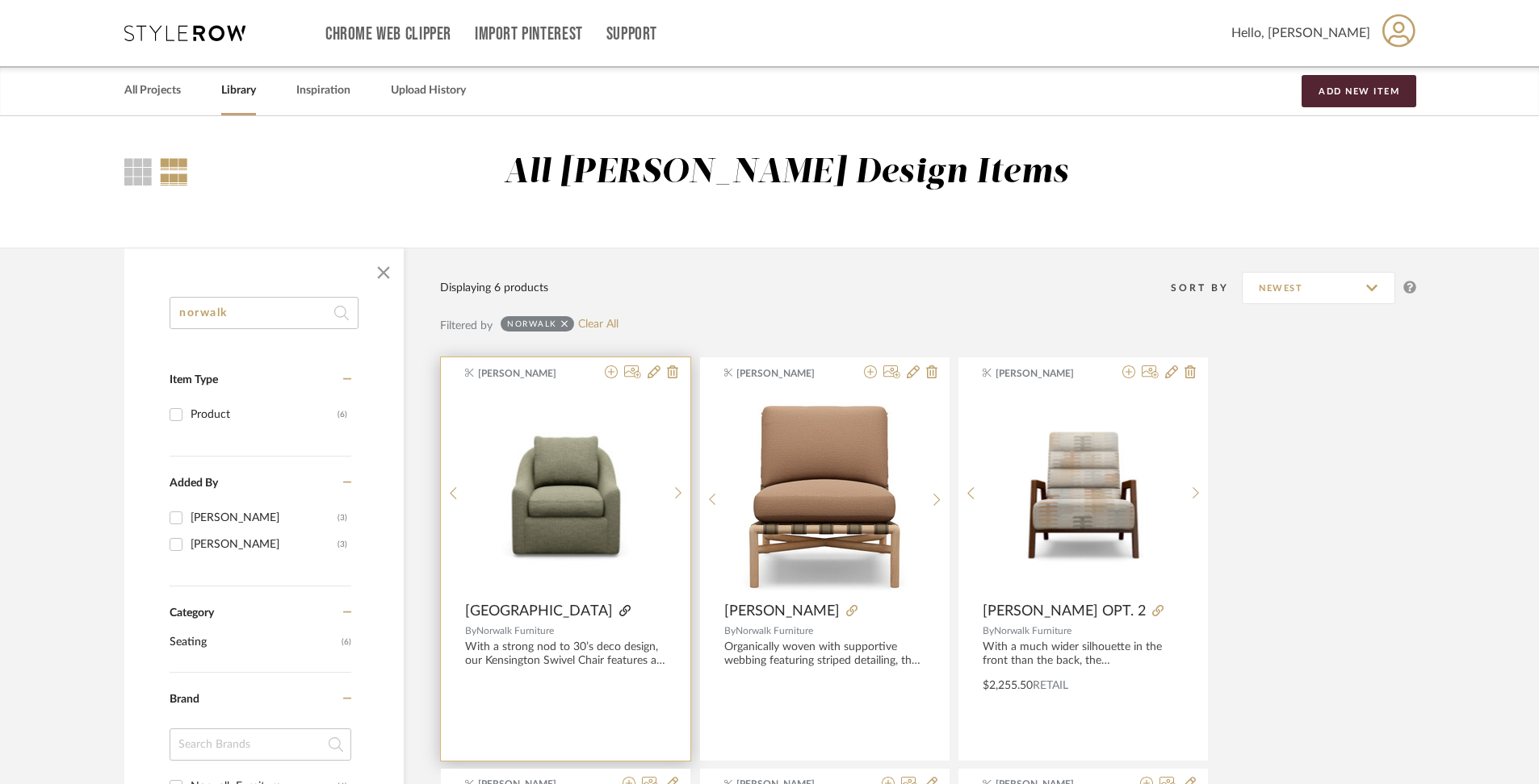
click at [620, 612] on icon at bounding box center [625, 611] width 12 height 12
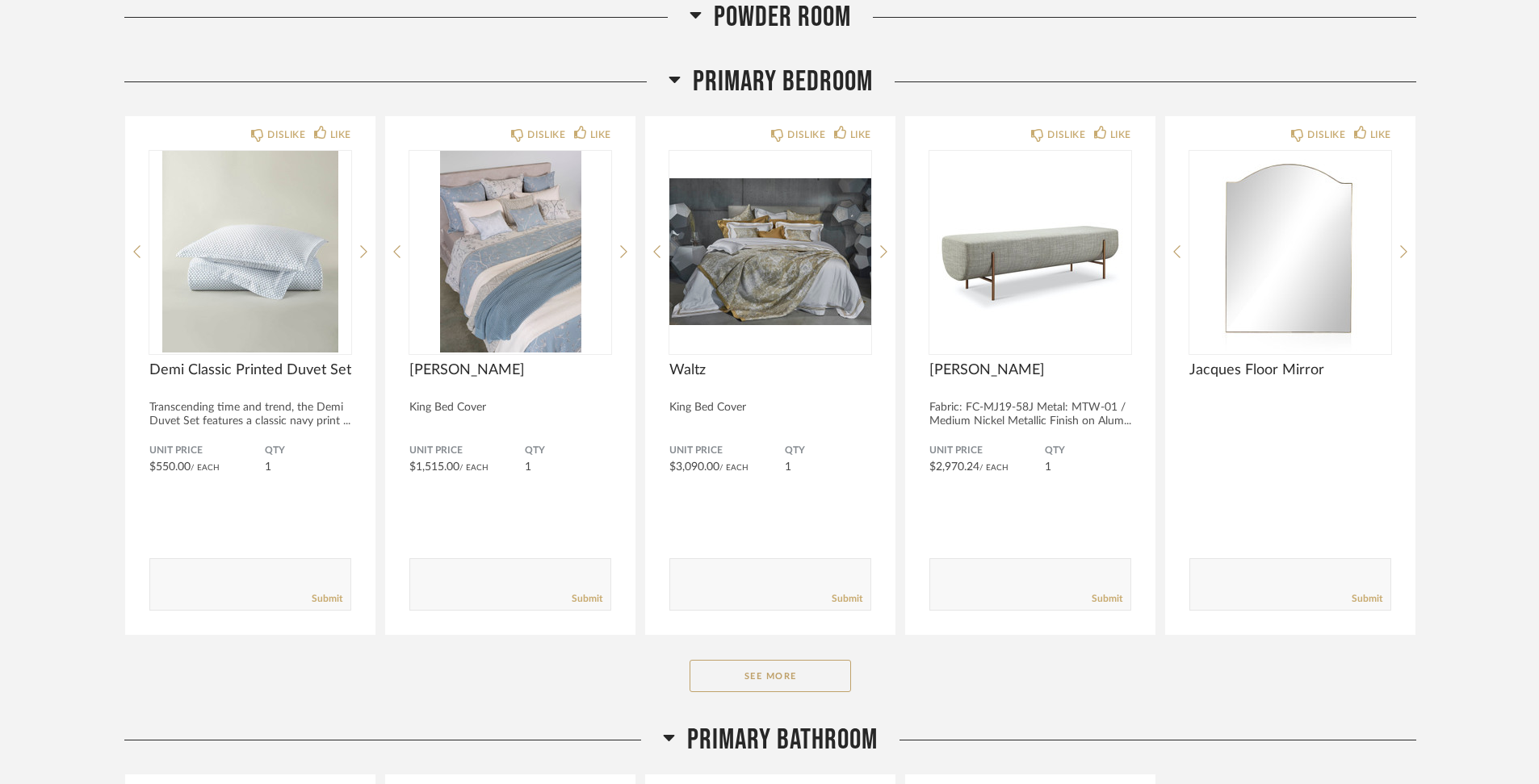
scroll to position [9558, 0]
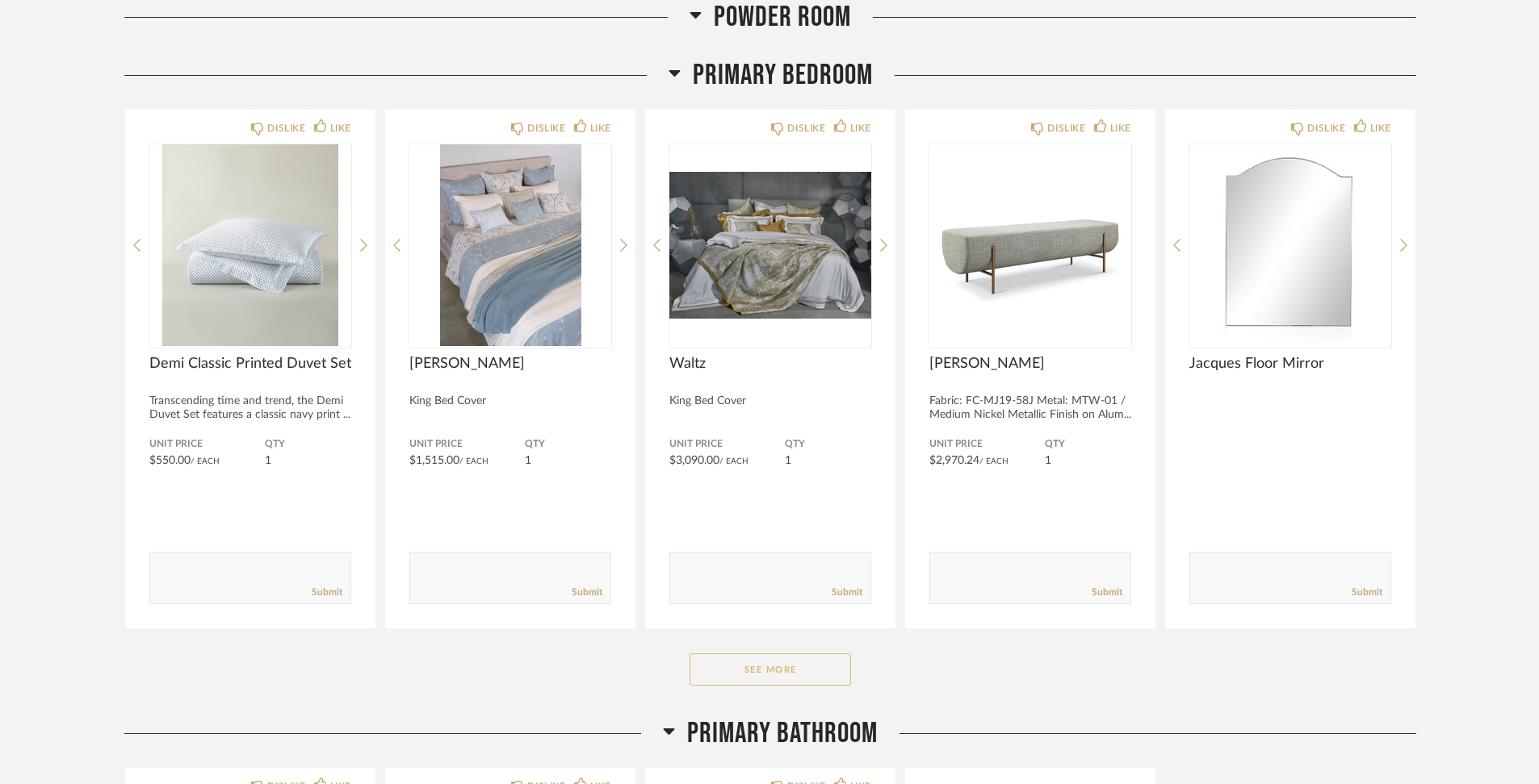
click at [815, 661] on button "See More" at bounding box center [770, 669] width 162 height 32
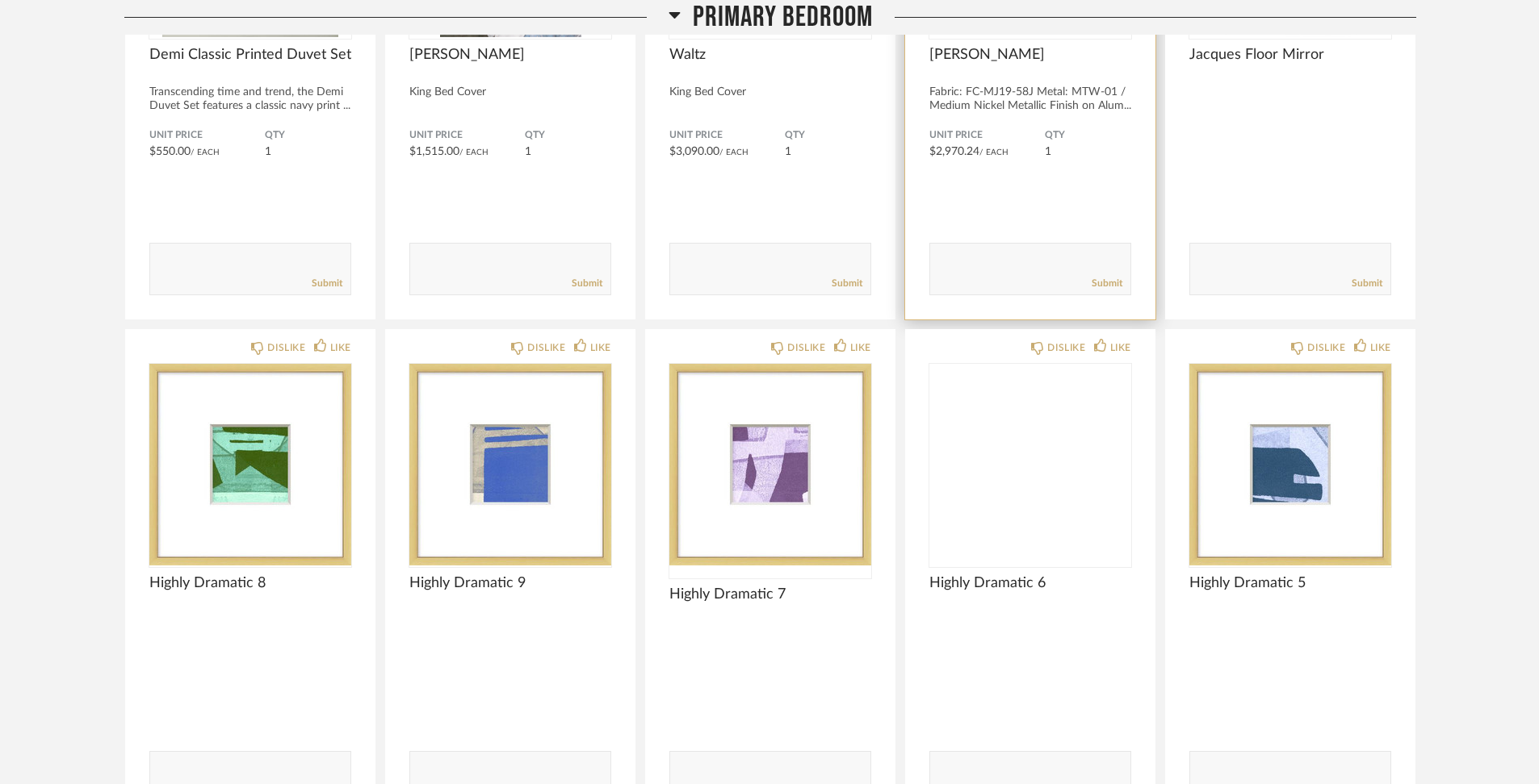
scroll to position [9909, 0]
